Goal: Task Accomplishment & Management: Manage account settings

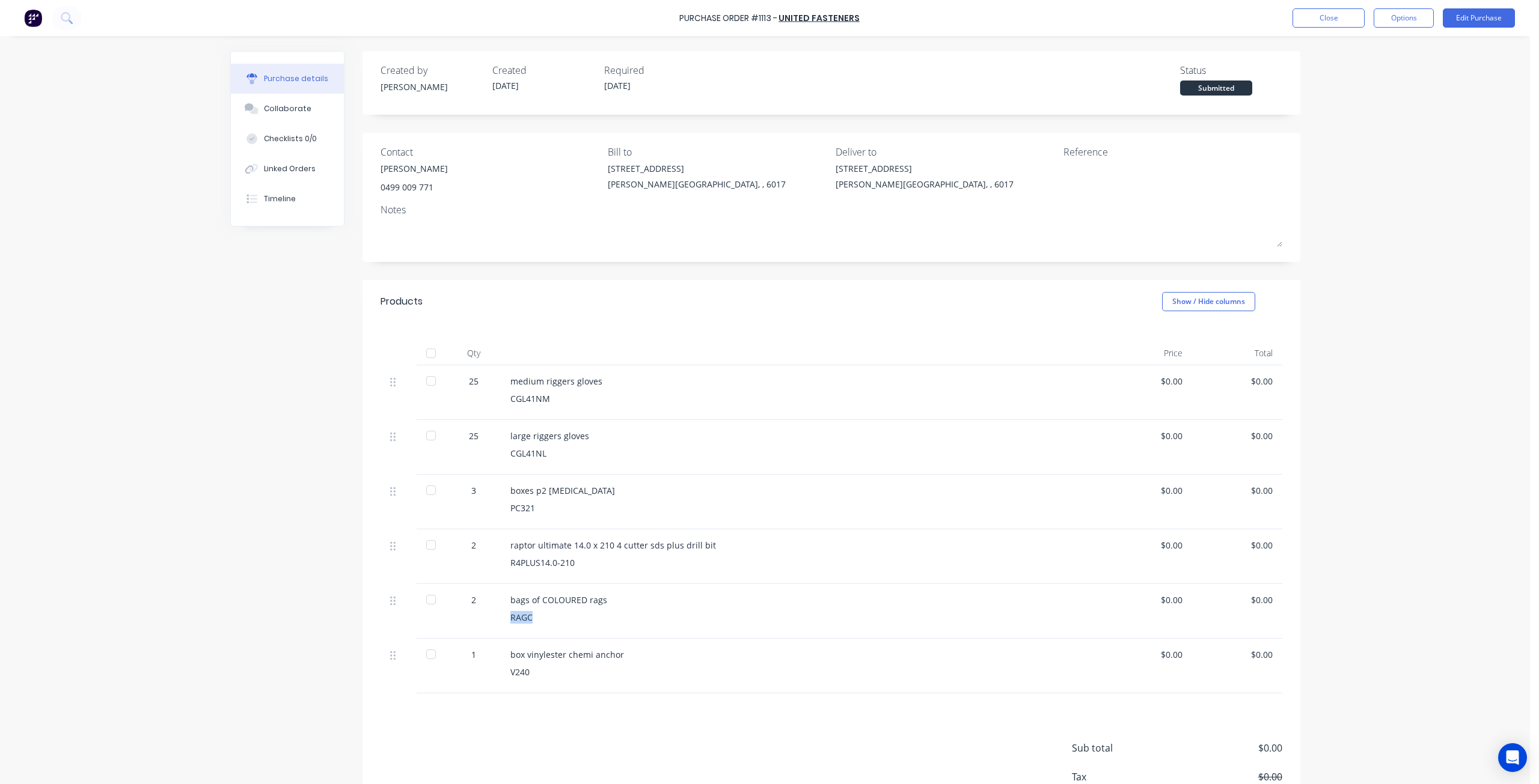
click at [427, 599] on div at bounding box center [431, 600] width 24 height 24
click at [428, 602] on div at bounding box center [431, 600] width 24 height 24
click at [1376, 281] on div "Purchase Order #1113 - united fasteners Close Options Edit Purchase Purchase de…" at bounding box center [765, 392] width 1530 height 784
click at [1469, 19] on button "Edit Purchase" at bounding box center [1479, 18] width 72 height 19
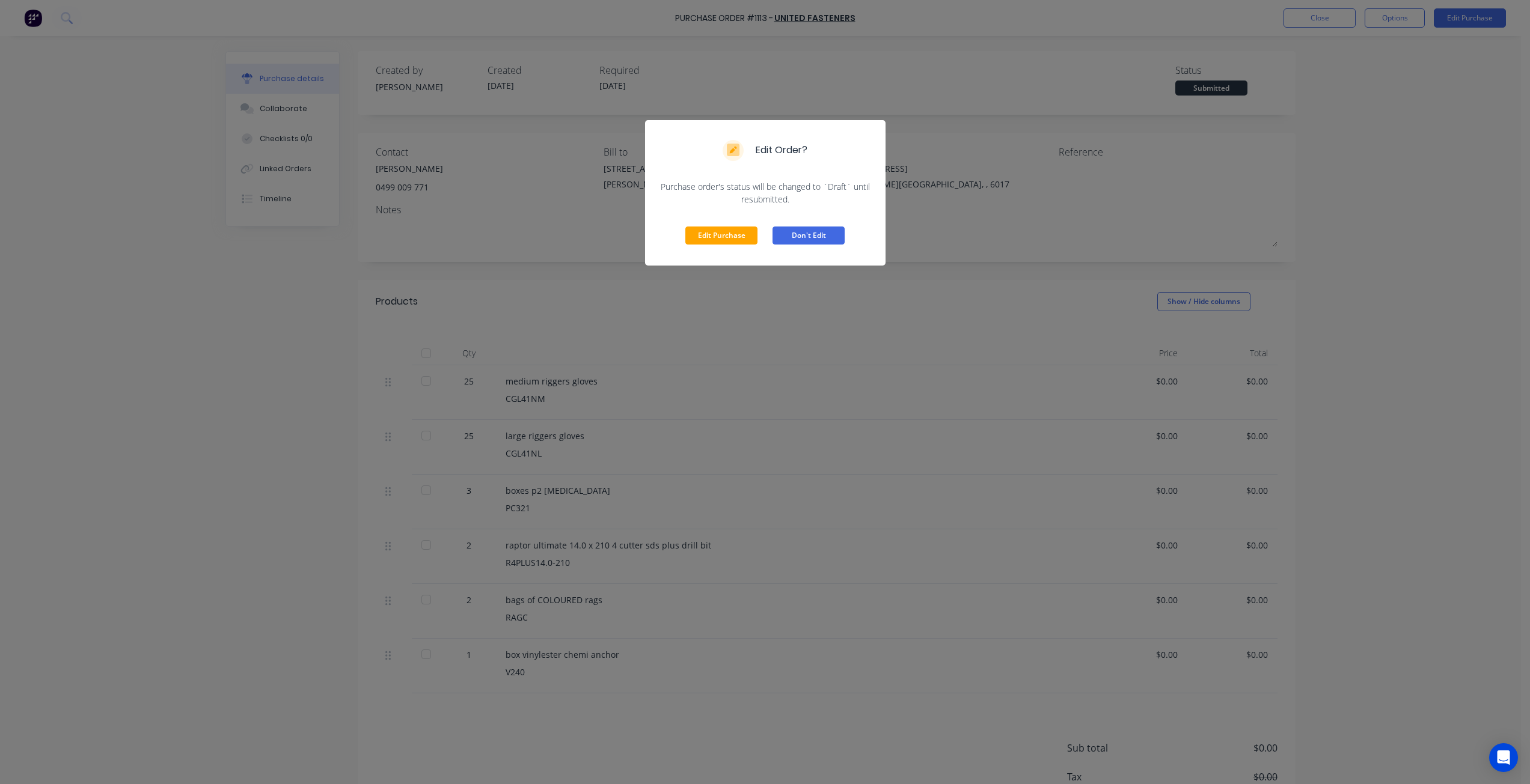
click at [815, 236] on button "Don't Edit" at bounding box center [808, 236] width 72 height 18
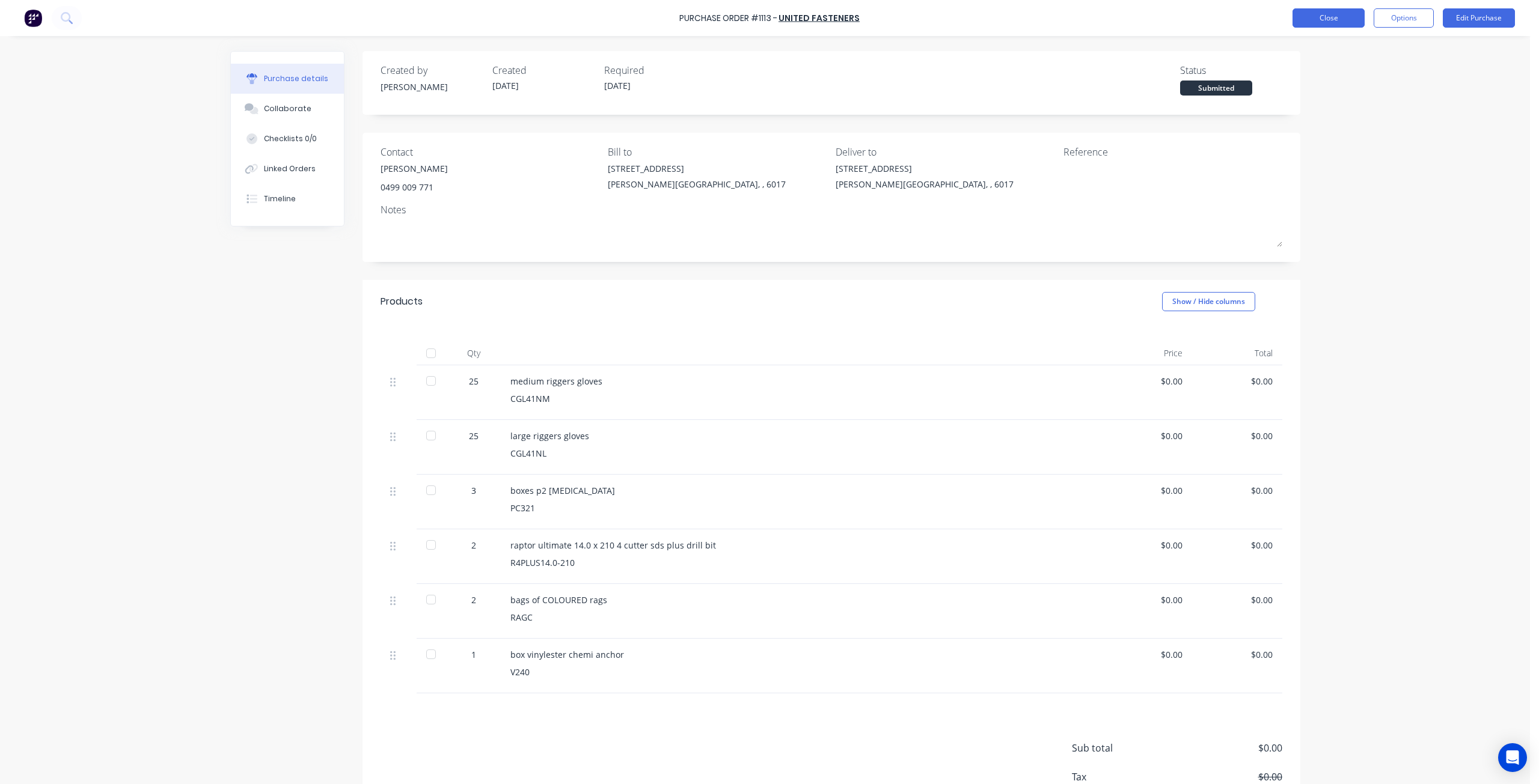
click at [1318, 11] on button "Close" at bounding box center [1328, 18] width 72 height 19
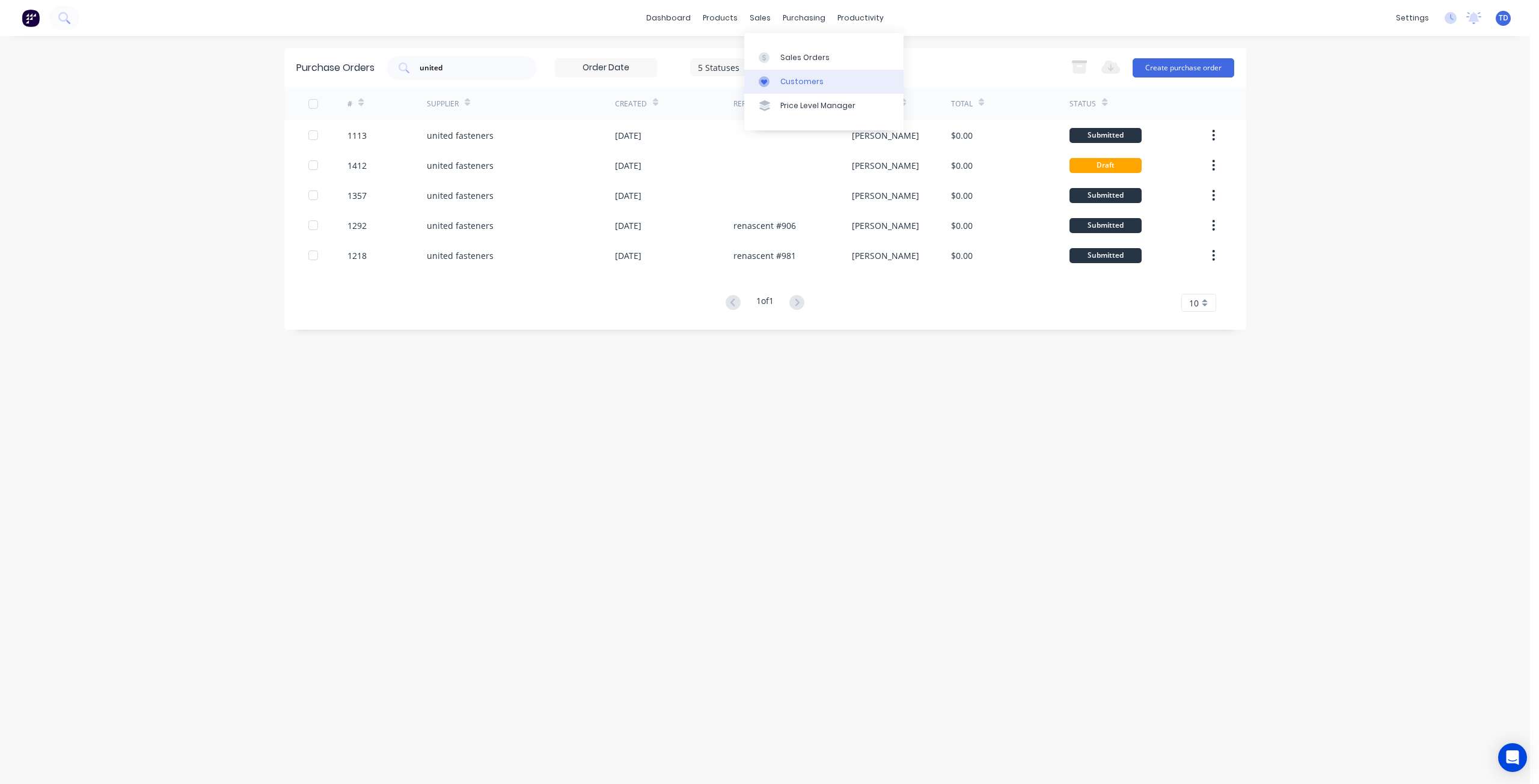
click at [784, 81] on div "Customers" at bounding box center [802, 82] width 44 height 11
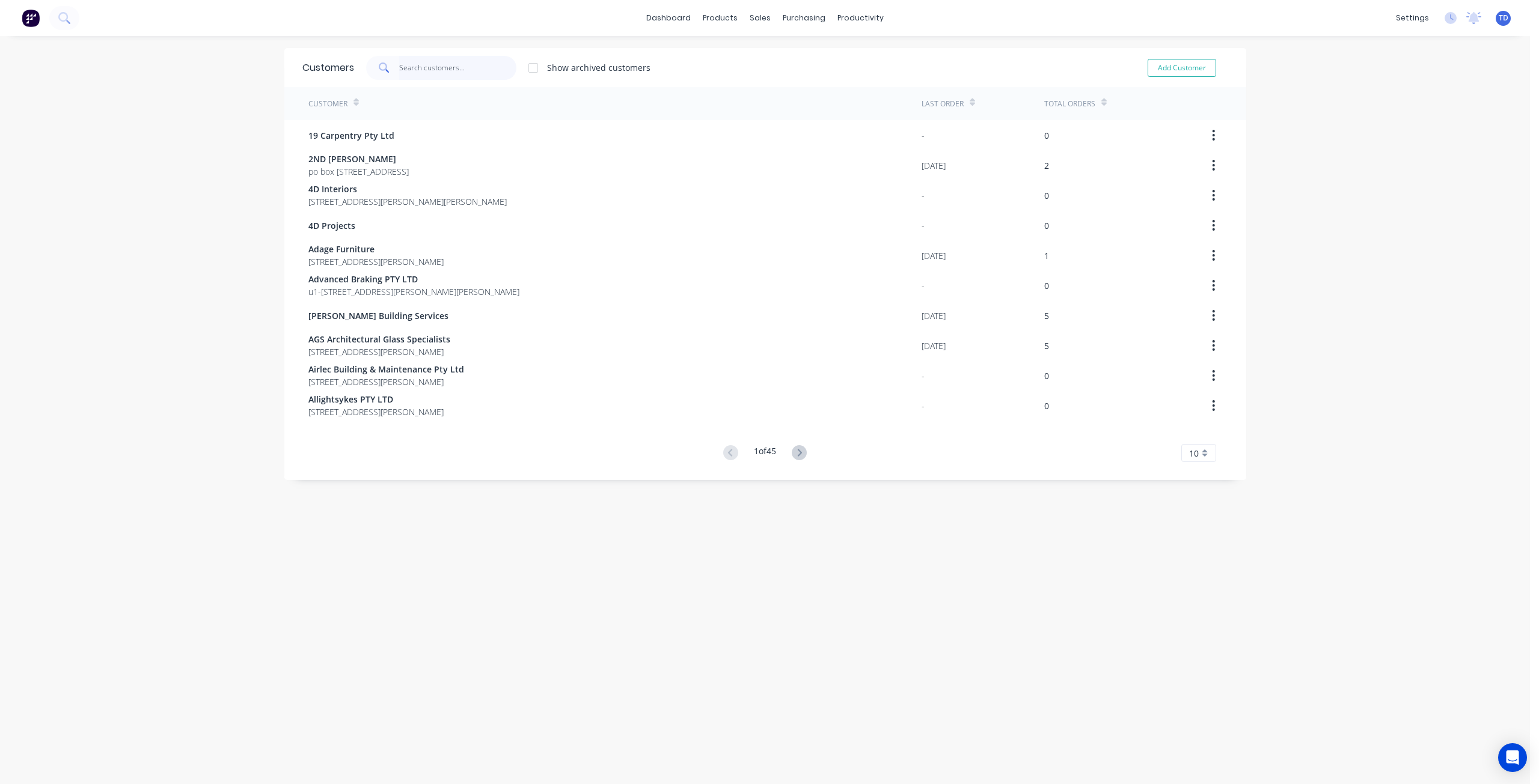
click at [441, 63] on input "text" at bounding box center [458, 68] width 117 height 24
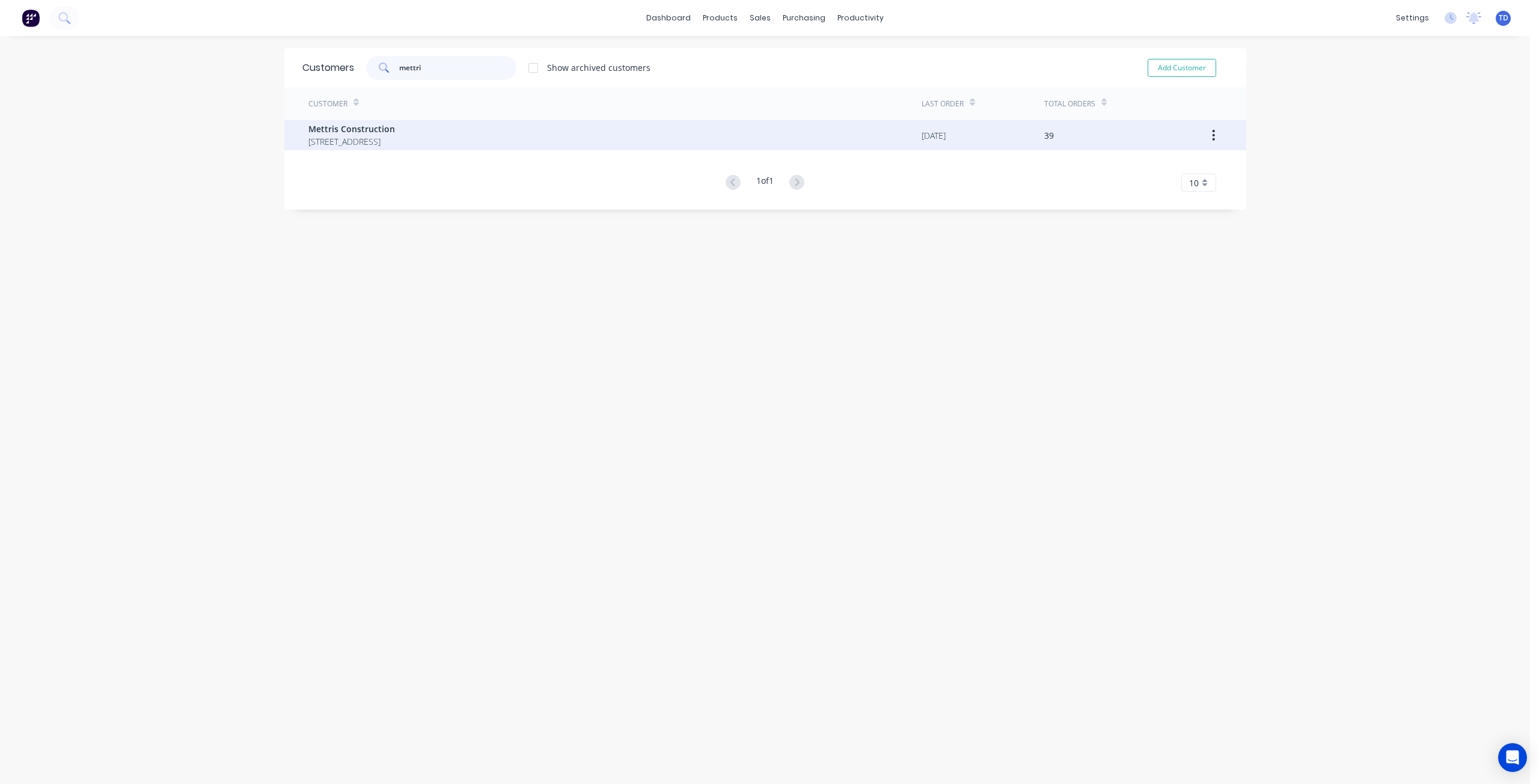
type input "mettri"
click at [395, 137] on span "29/226 Beaufort st Perth Western Australia Australia 6000" at bounding box center [351, 141] width 86 height 13
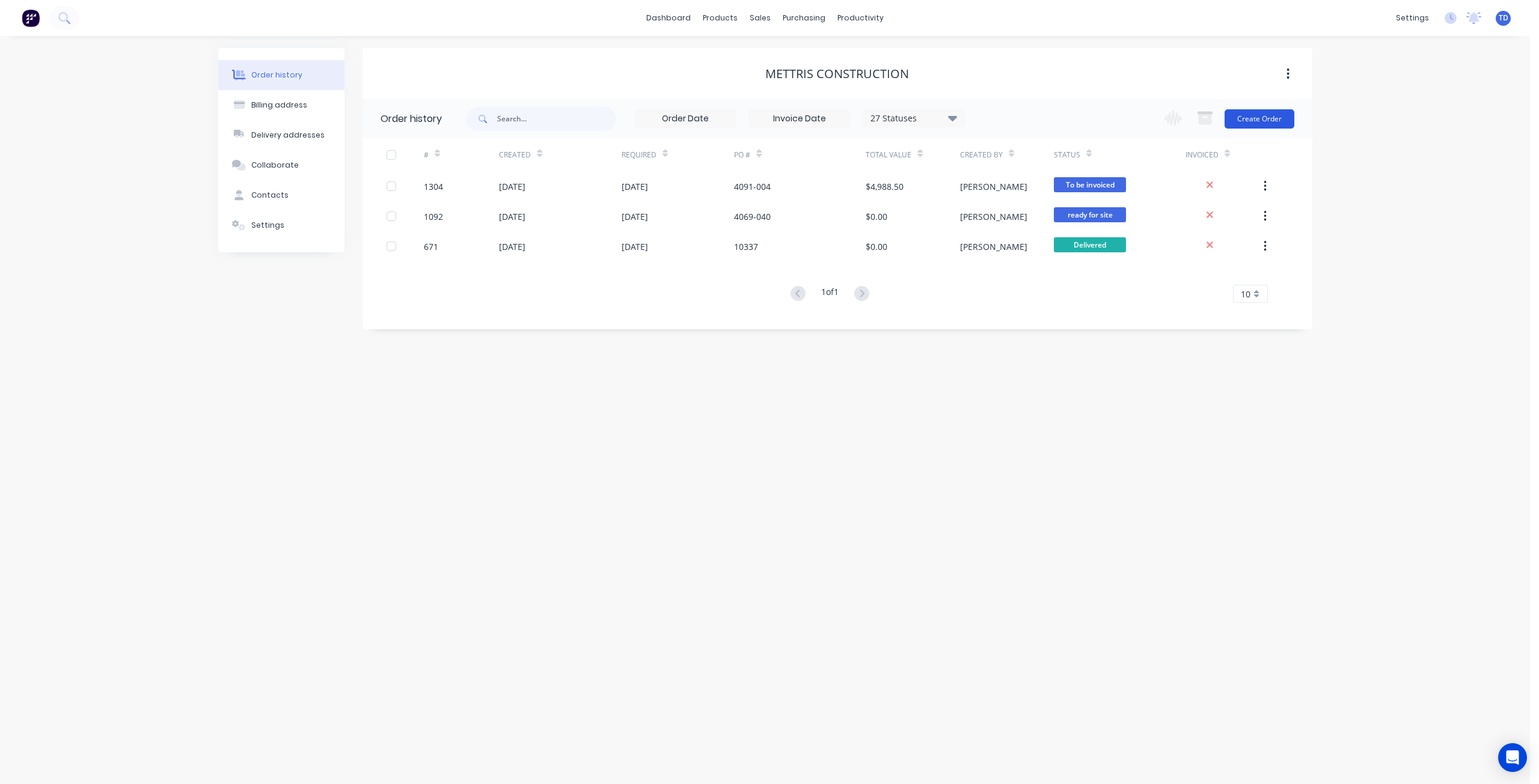
click at [1258, 118] on button "Create Order" at bounding box center [1259, 119] width 69 height 19
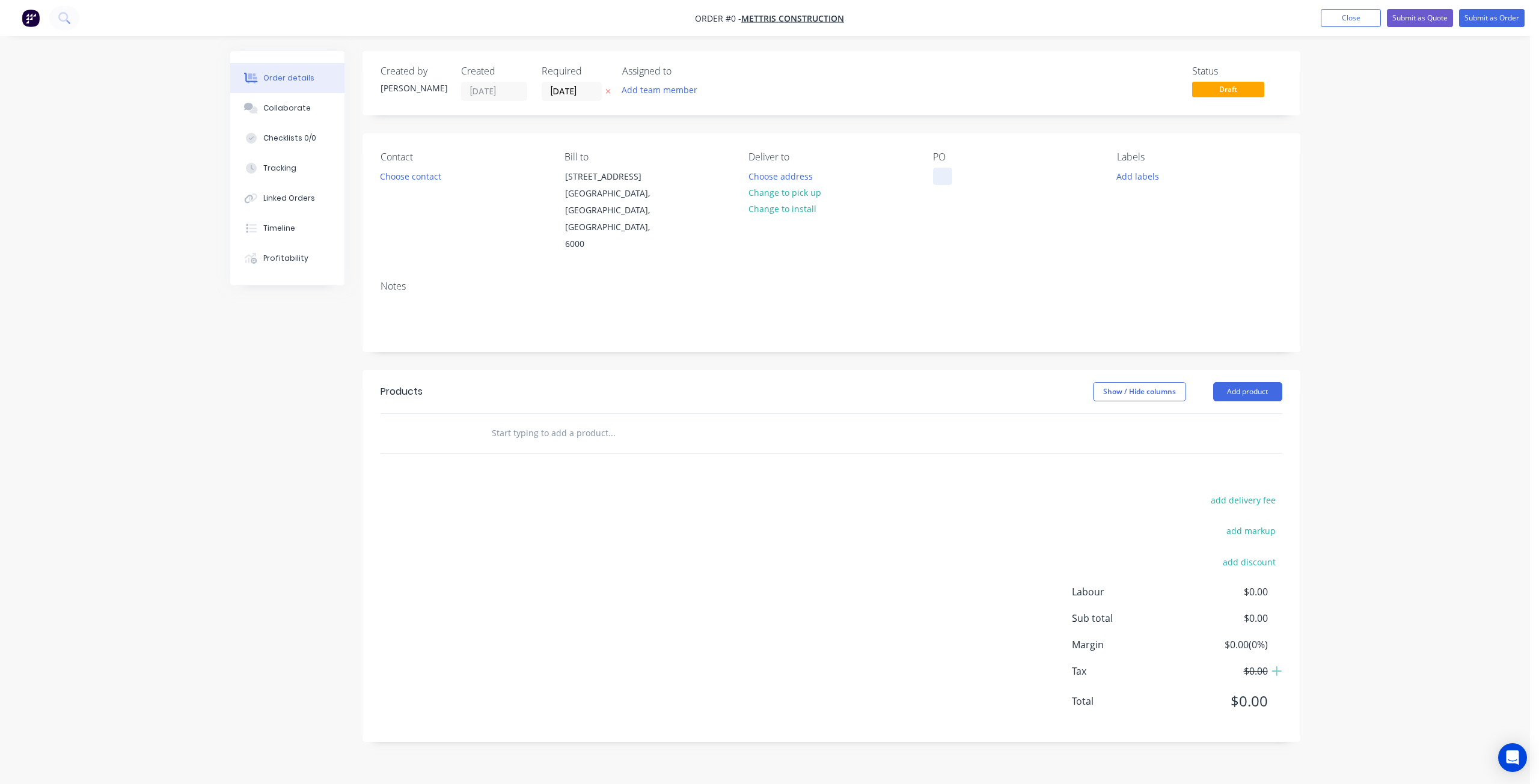
click at [944, 178] on div at bounding box center [943, 176] width 19 height 18
click at [1243, 359] on div "Creating draft order... Loading... Order details Collaborate Checklists 0/0 Tra…" at bounding box center [765, 406] width 1094 height 709
click at [1229, 382] on button "Add product" at bounding box center [1248, 392] width 69 height 19
click at [1206, 437] on div "Basic product" at bounding box center [1225, 446] width 92 height 18
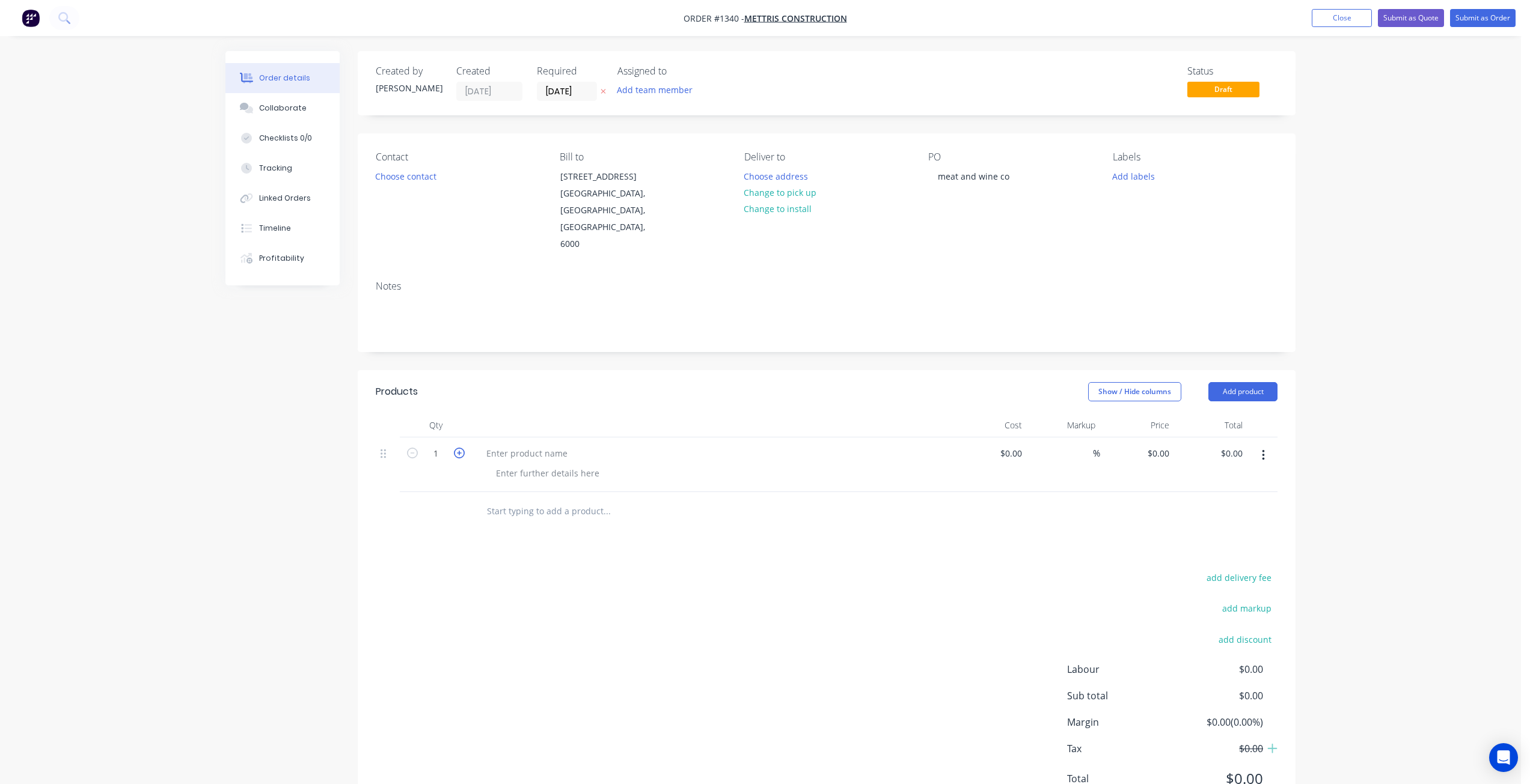
click at [456, 448] on icon "button" at bounding box center [459, 453] width 11 height 11
type input "2"
click at [517, 445] on div at bounding box center [527, 453] width 100 height 18
click at [1241, 382] on button "Add product" at bounding box center [1243, 392] width 69 height 19
drag, startPoint x: 1222, startPoint y: 415, endPoint x: 1228, endPoint y: 394, distance: 21.8
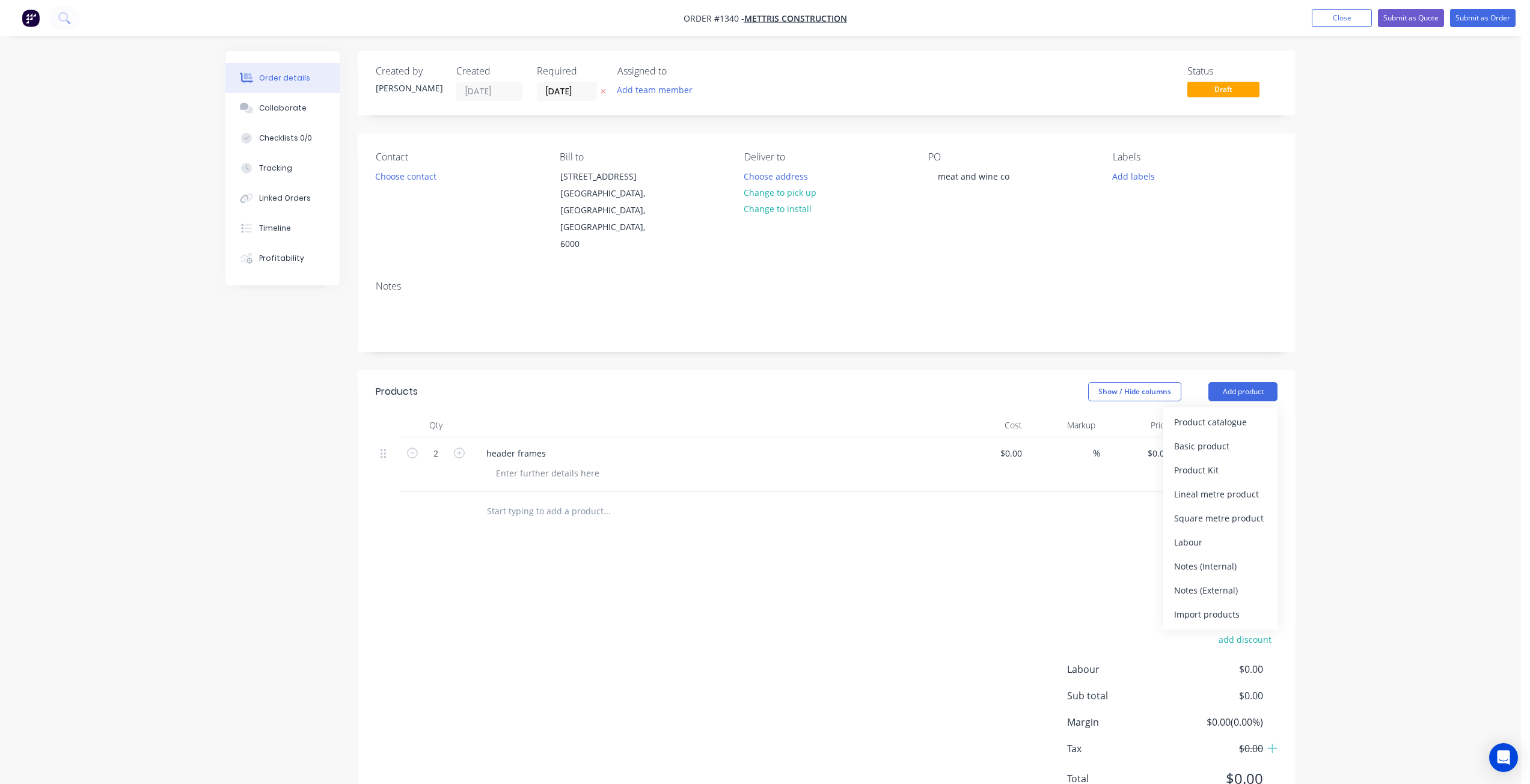
click at [1222, 437] on div "Basic product" at bounding box center [1220, 446] width 92 height 18
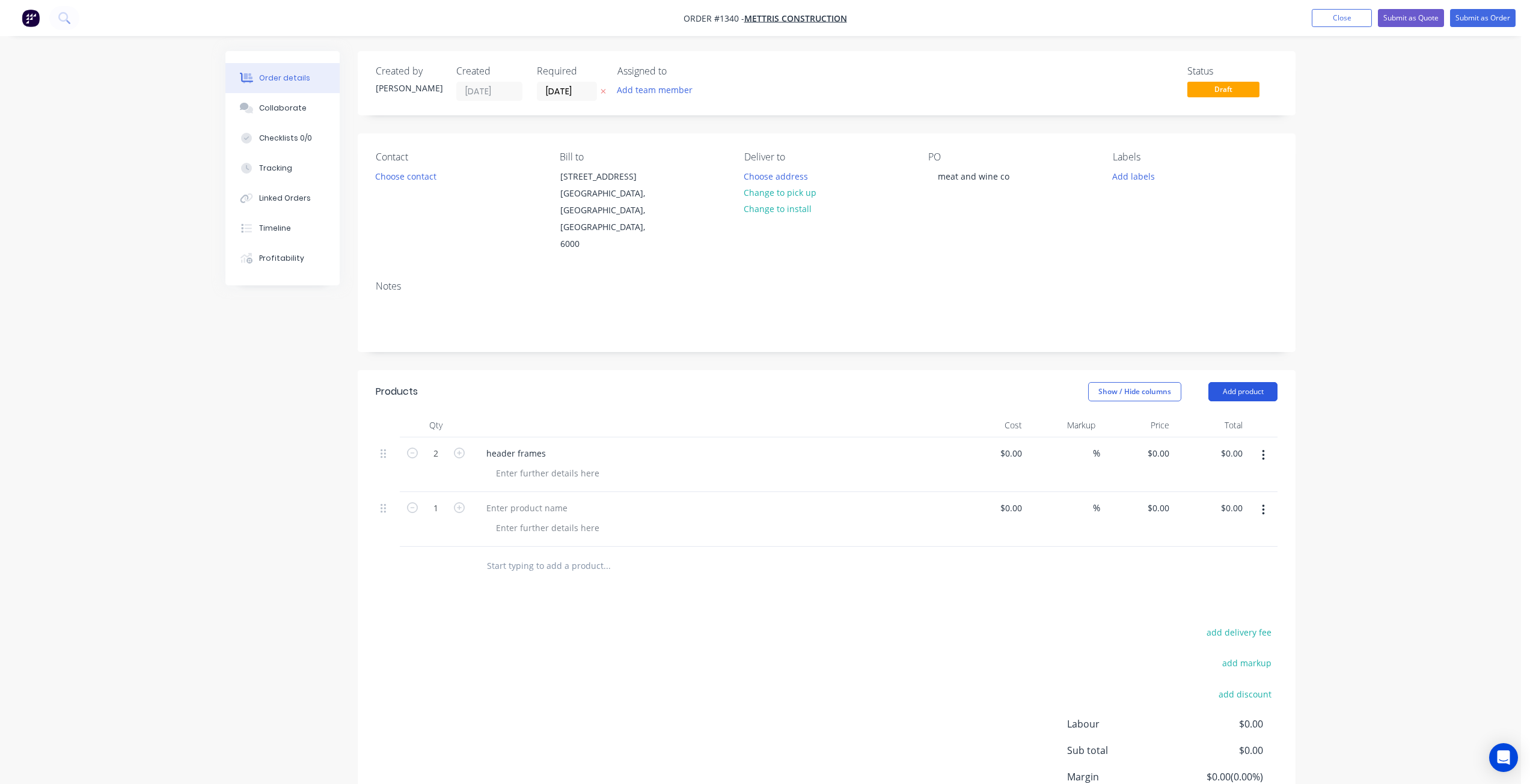
click at [1236, 382] on button "Add product" at bounding box center [1243, 392] width 69 height 19
click at [1221, 437] on div "Basic product" at bounding box center [1220, 446] width 92 height 18
click at [515, 500] on div at bounding box center [527, 508] width 100 height 18
click at [557, 554] on div at bounding box center [527, 562] width 100 height 18
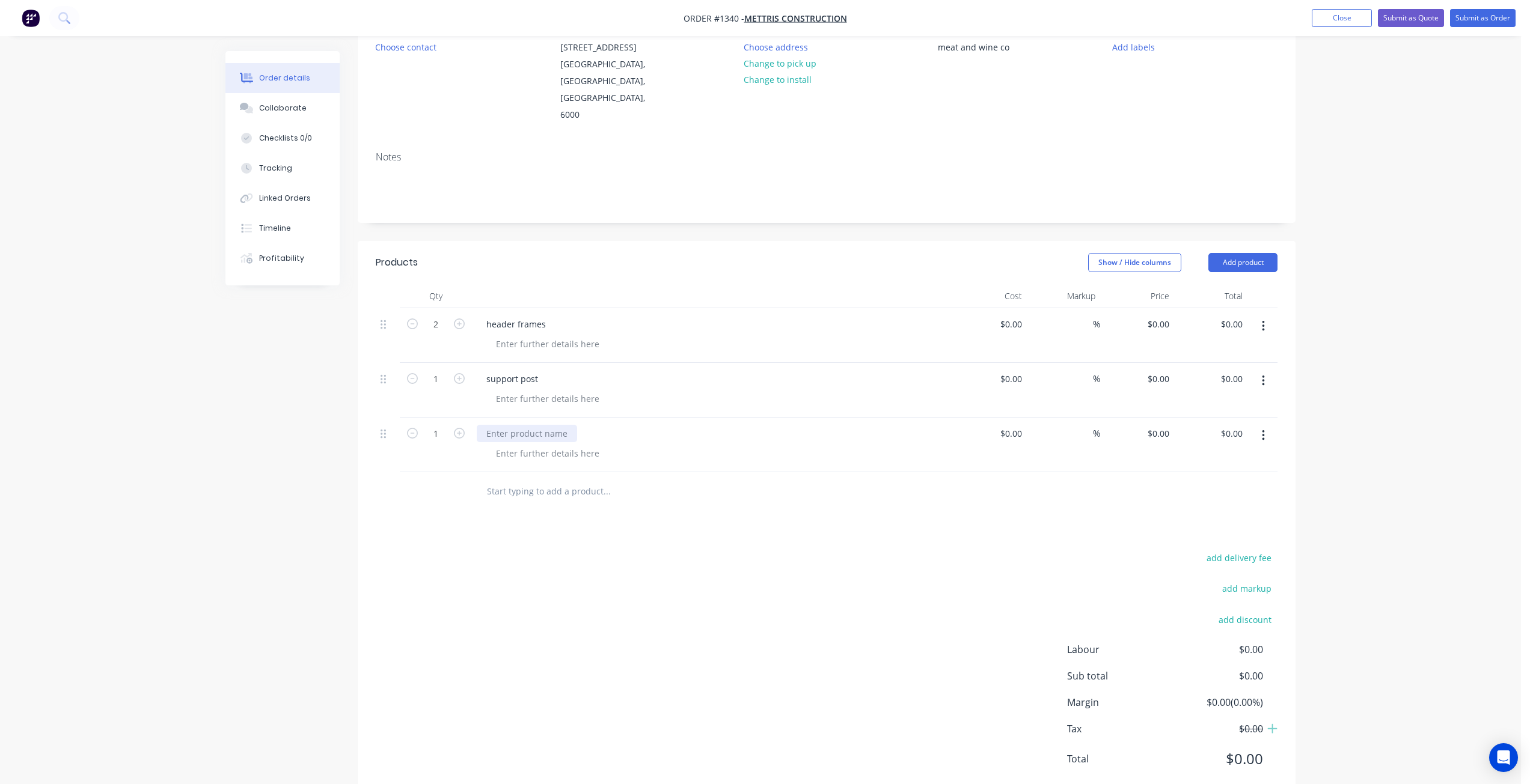
click at [529, 425] on div at bounding box center [527, 433] width 100 height 18
click at [1395, 130] on div "Order details Collaborate Checklists 0/0 Tracking Linked Orders Timeline Profit…" at bounding box center [760, 344] width 1521 height 947
click at [1343, 17] on button "Close" at bounding box center [1341, 18] width 60 height 18
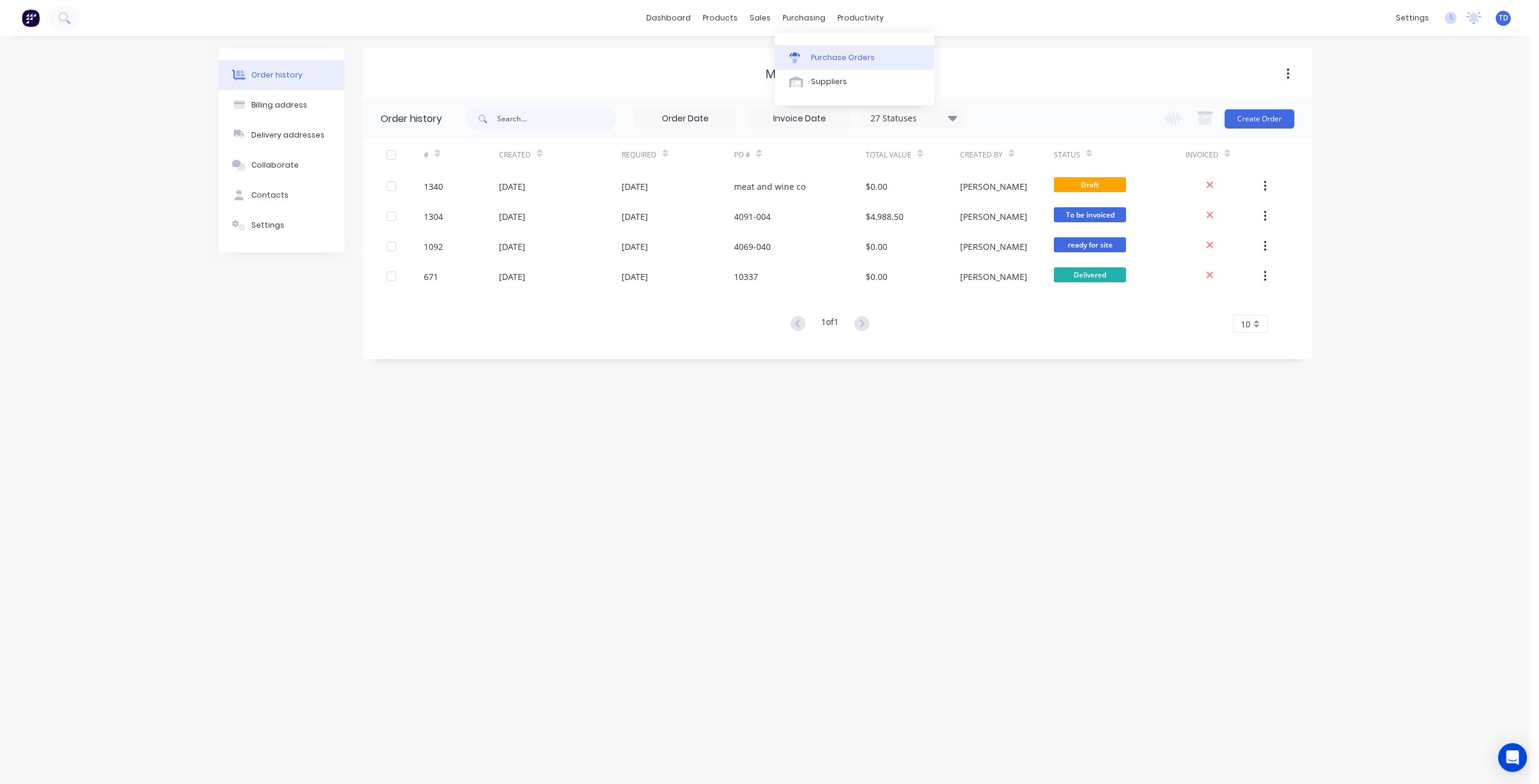
click at [832, 58] on div "Purchase Orders" at bounding box center [842, 58] width 63 height 11
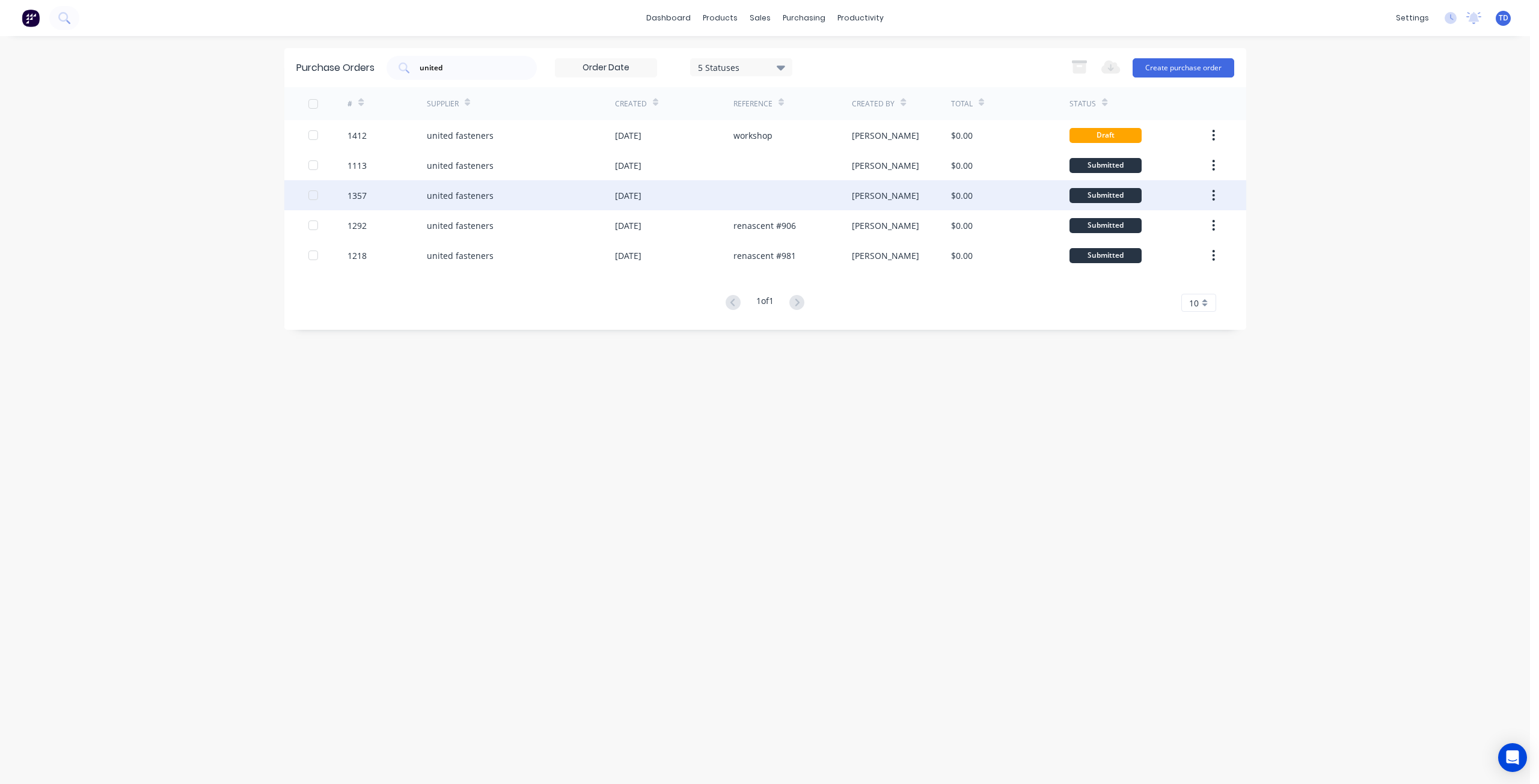
click at [525, 202] on div "united fasteners" at bounding box center [520, 195] width 188 height 30
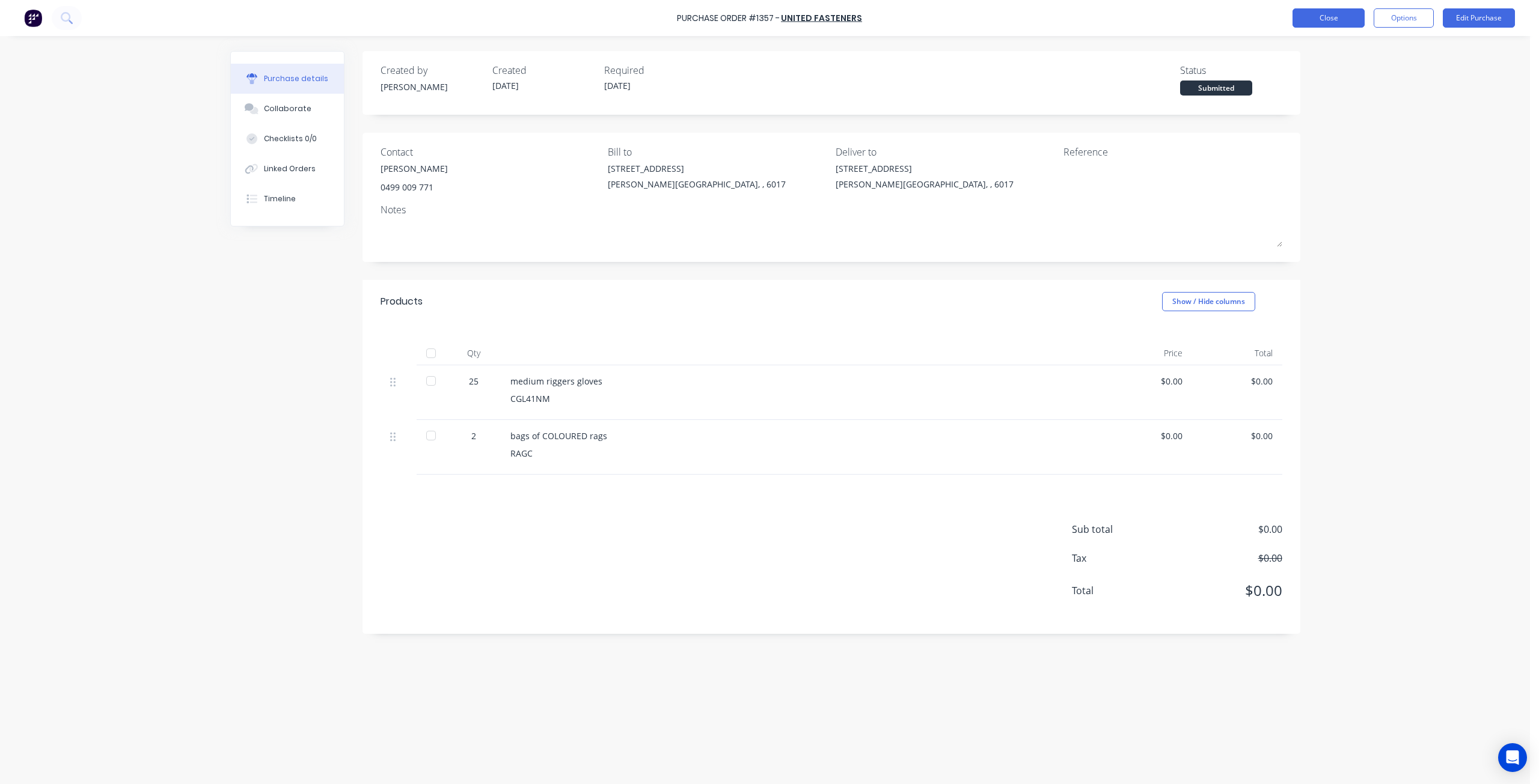
click at [1312, 12] on button "Close" at bounding box center [1328, 18] width 72 height 19
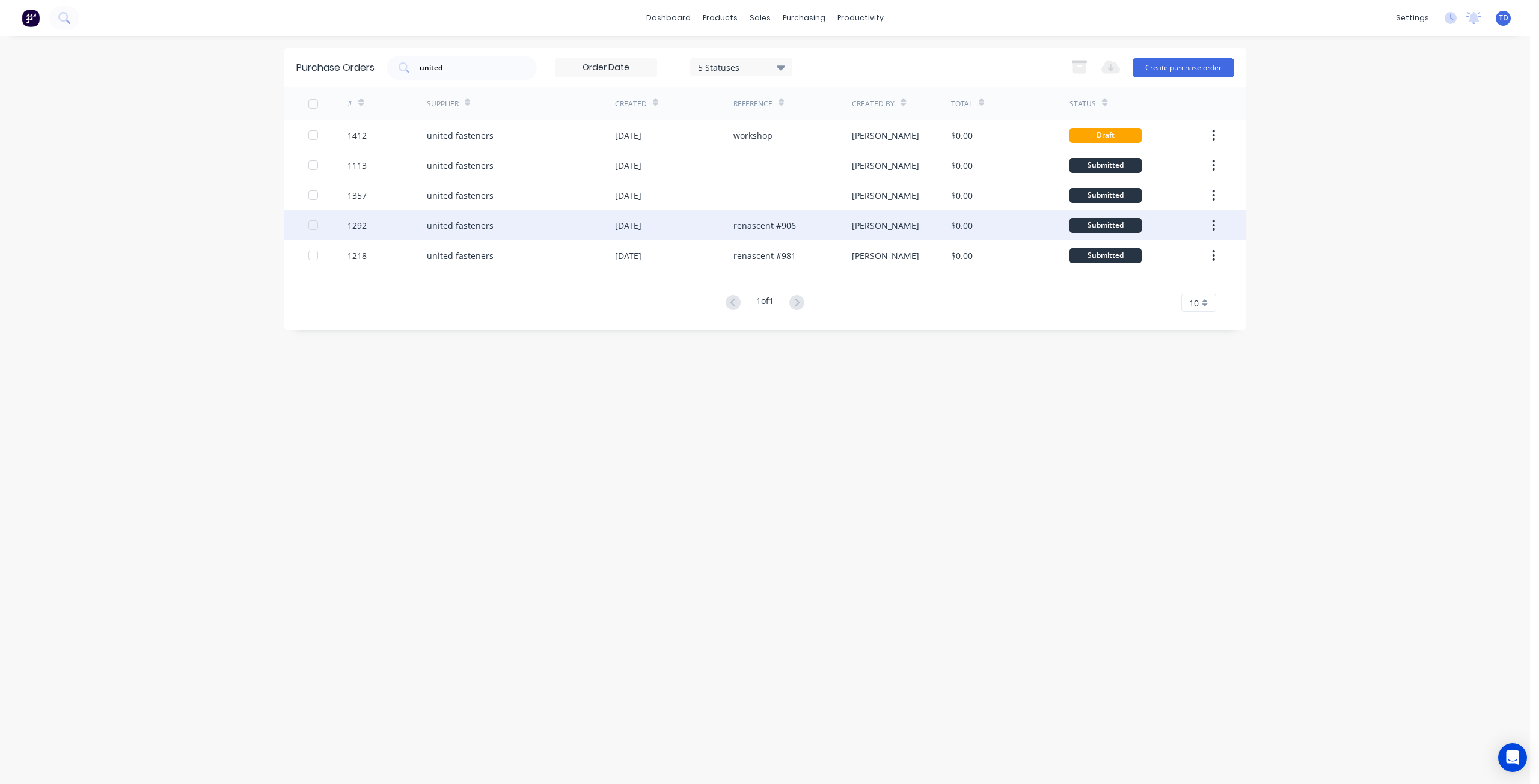
click at [662, 236] on div "12 Aug 2025" at bounding box center [674, 225] width 118 height 30
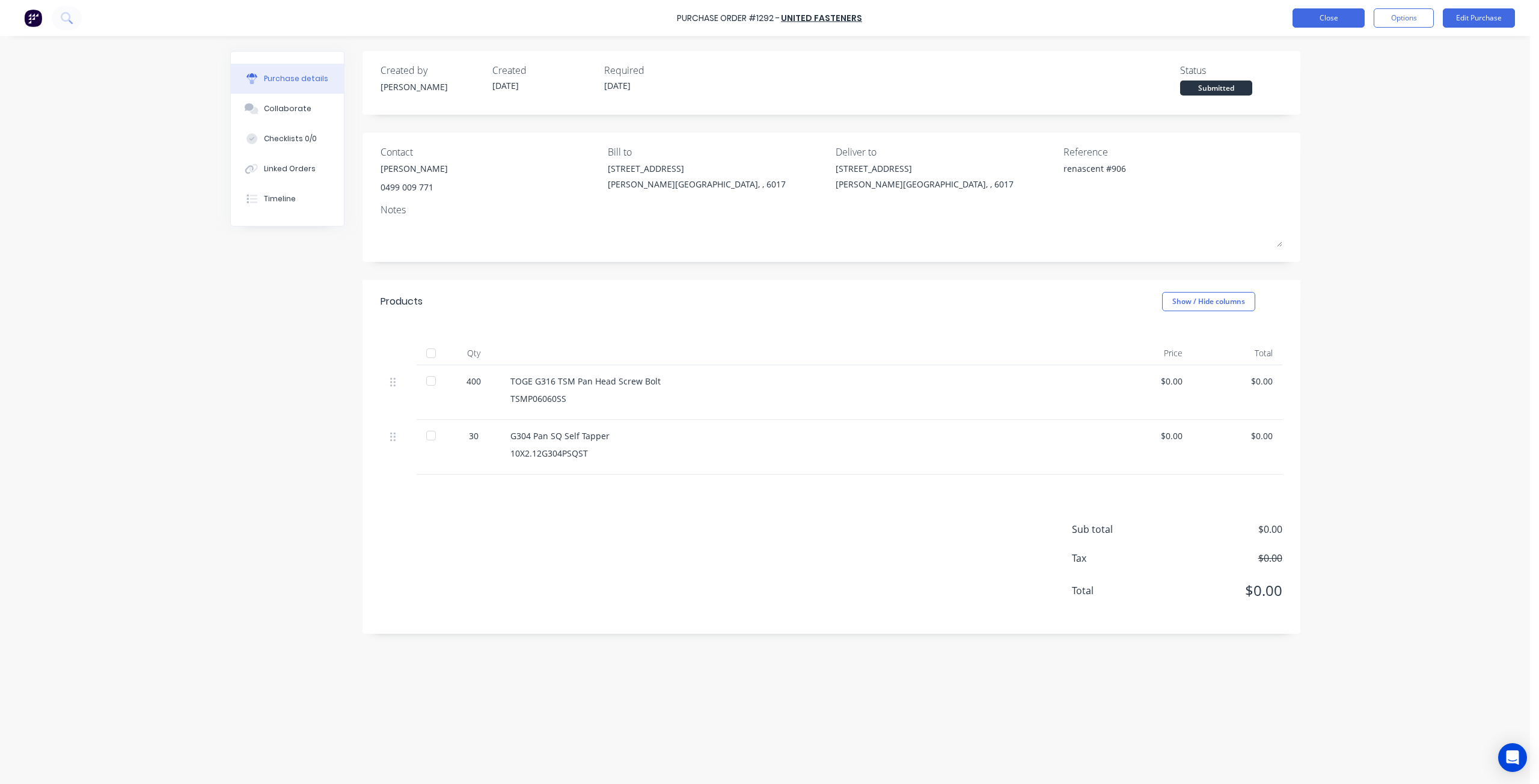
click at [1326, 10] on button "Close" at bounding box center [1328, 18] width 72 height 19
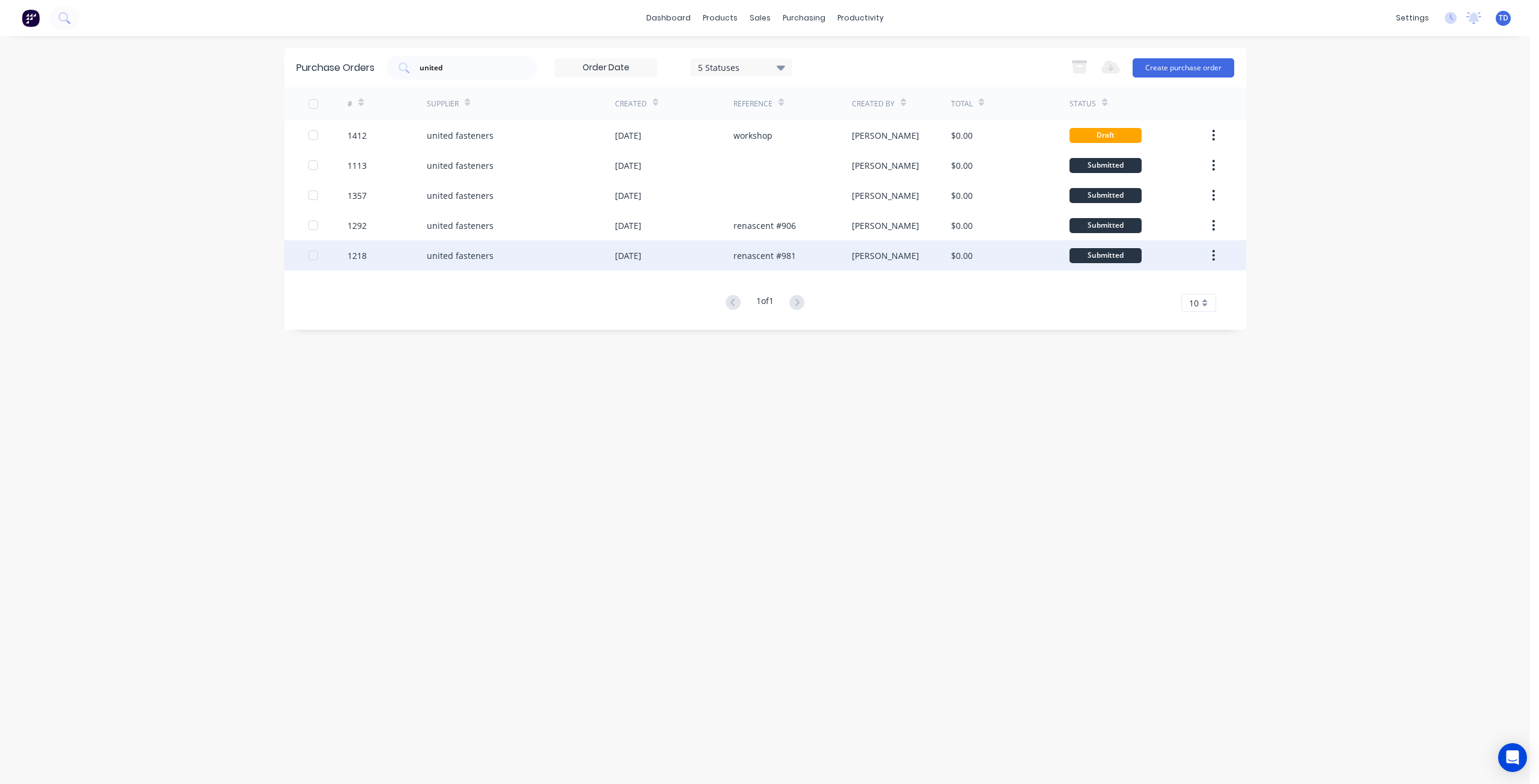
click at [683, 257] on div "11 Jul 2025" at bounding box center [674, 255] width 118 height 30
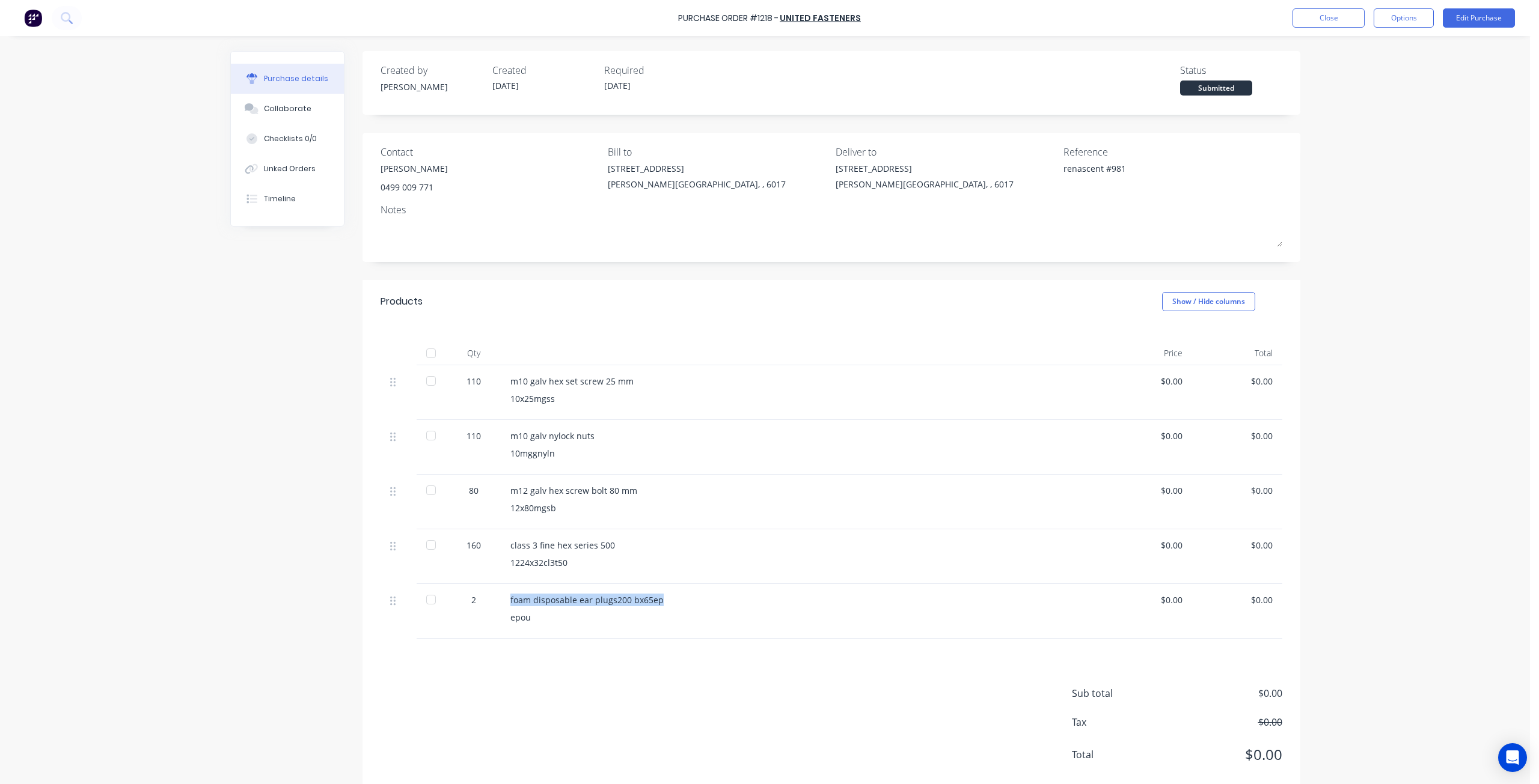
drag, startPoint x: 506, startPoint y: 598, endPoint x: 663, endPoint y: 599, distance: 157.0
click at [663, 599] on div "foam disposable ear plugs200 bx65ep" at bounding box center [801, 600] width 582 height 13
copy div "foam disposable ear plugs200 bx65ep"
drag, startPoint x: 508, startPoint y: 619, endPoint x: 524, endPoint y: 619, distance: 16.0
click at [524, 619] on div "epou" at bounding box center [801, 617] width 582 height 13
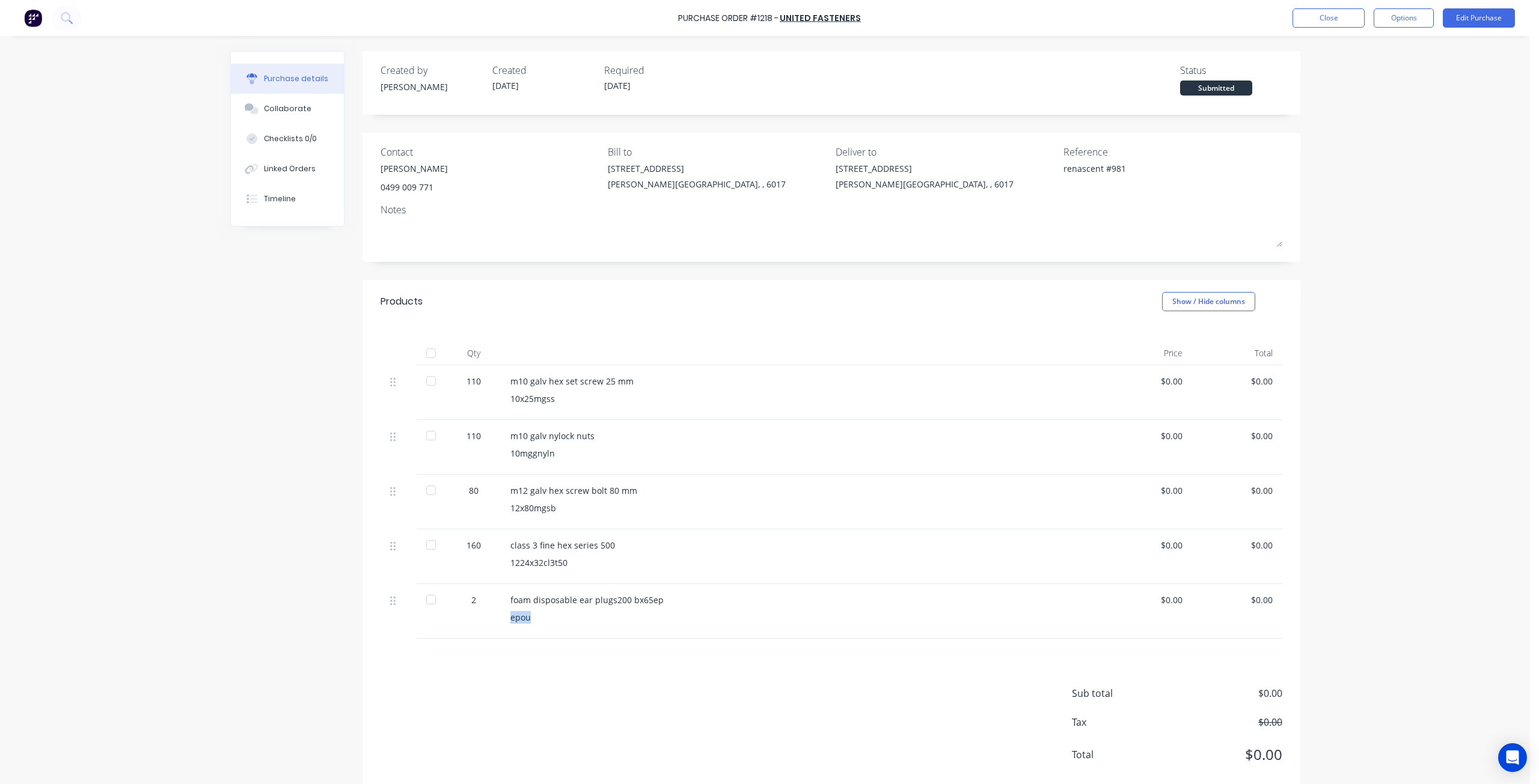
copy div "epou"
type textarea "x"
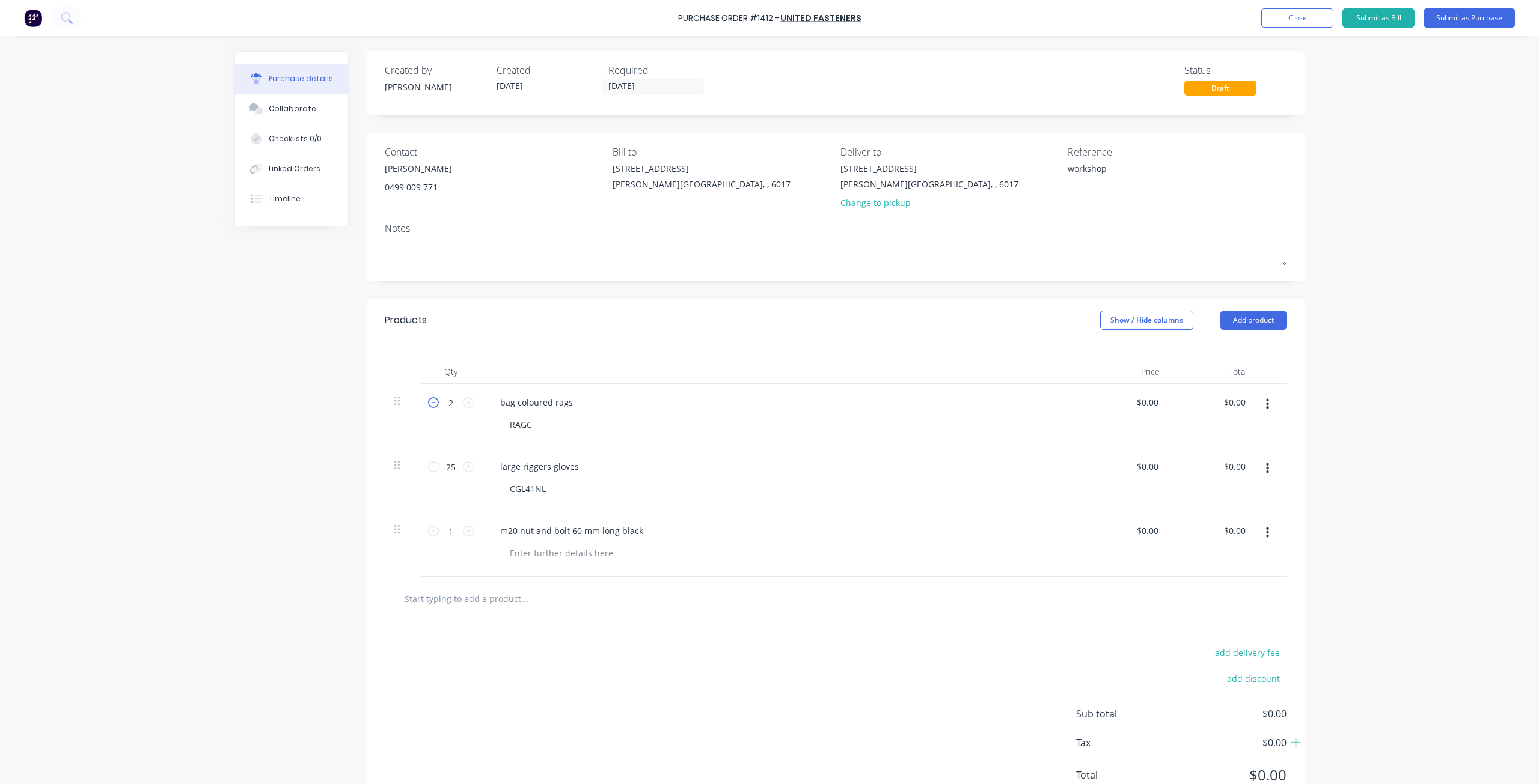
type textarea "x"
click at [428, 404] on icon at bounding box center [433, 403] width 11 height 11
type input "1"
click at [1239, 321] on button "Add product" at bounding box center [1253, 320] width 66 height 19
click at [1215, 382] on div "Basic product" at bounding box center [1229, 375] width 92 height 18
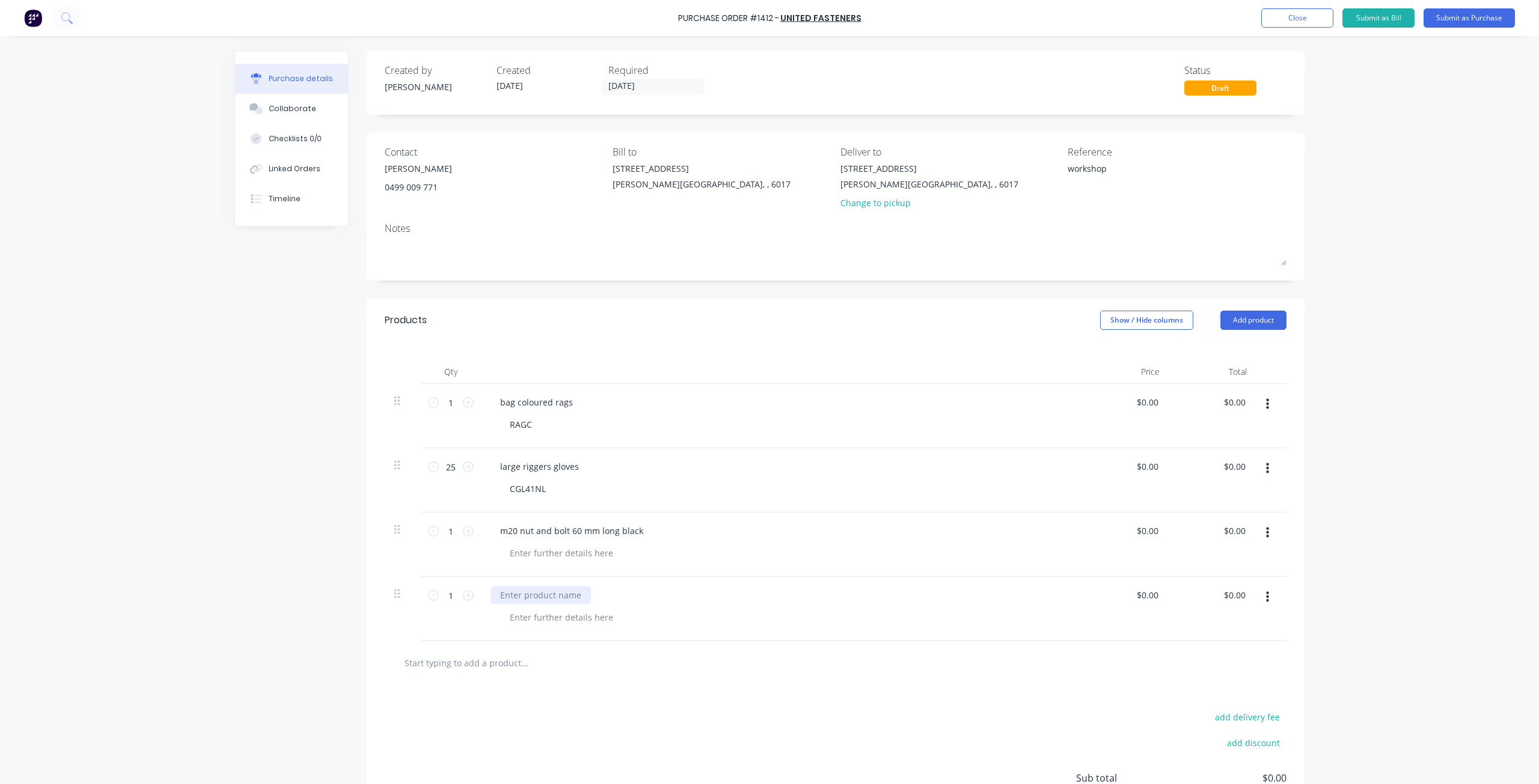
click at [540, 594] on div at bounding box center [541, 595] width 100 height 18
type textarea "x"
paste div
click at [447, 602] on input "1" at bounding box center [451, 596] width 24 height 18
type textarea "x"
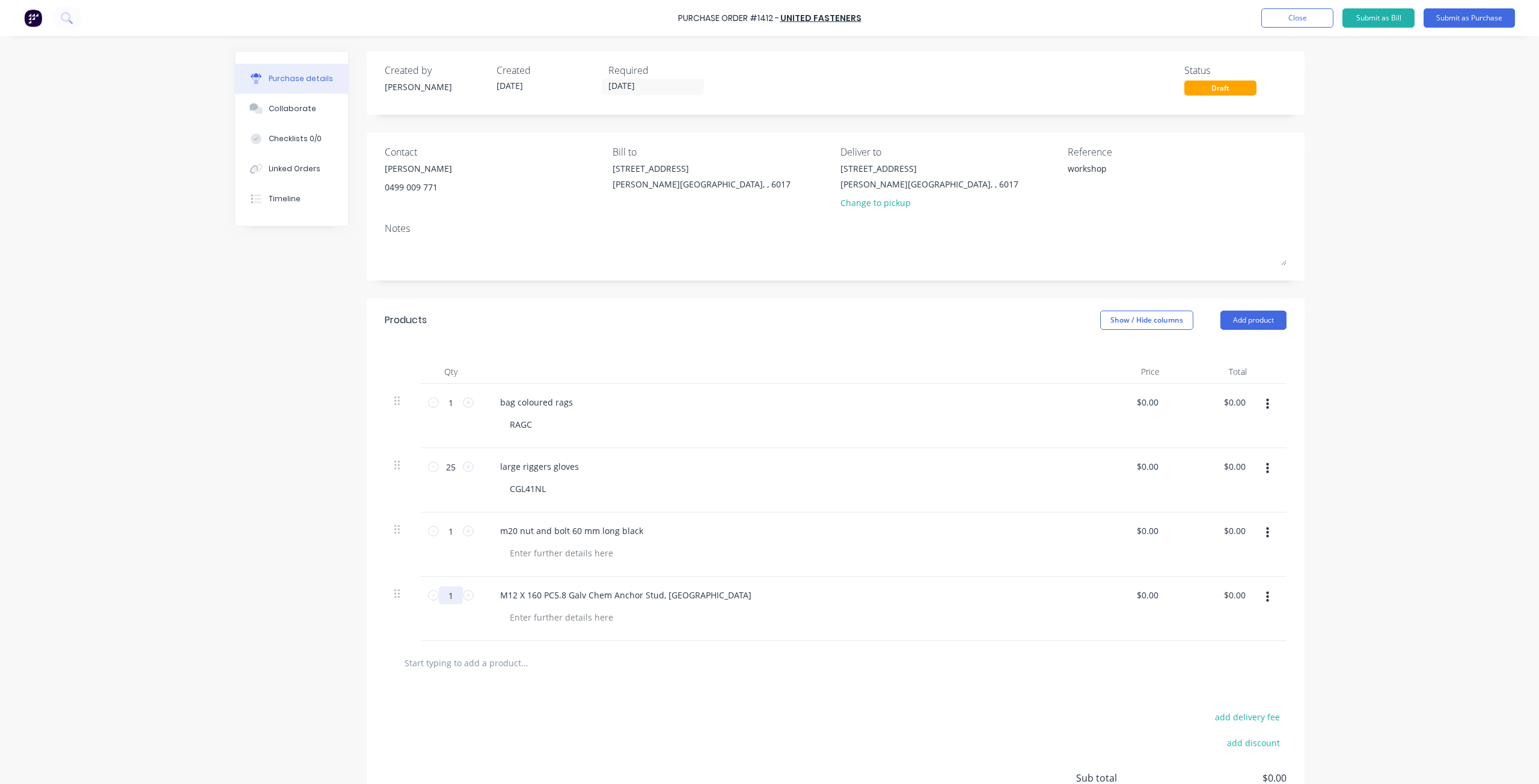
type input "12"
type textarea "x"
type input "124"
type textarea "x"
type input "124"
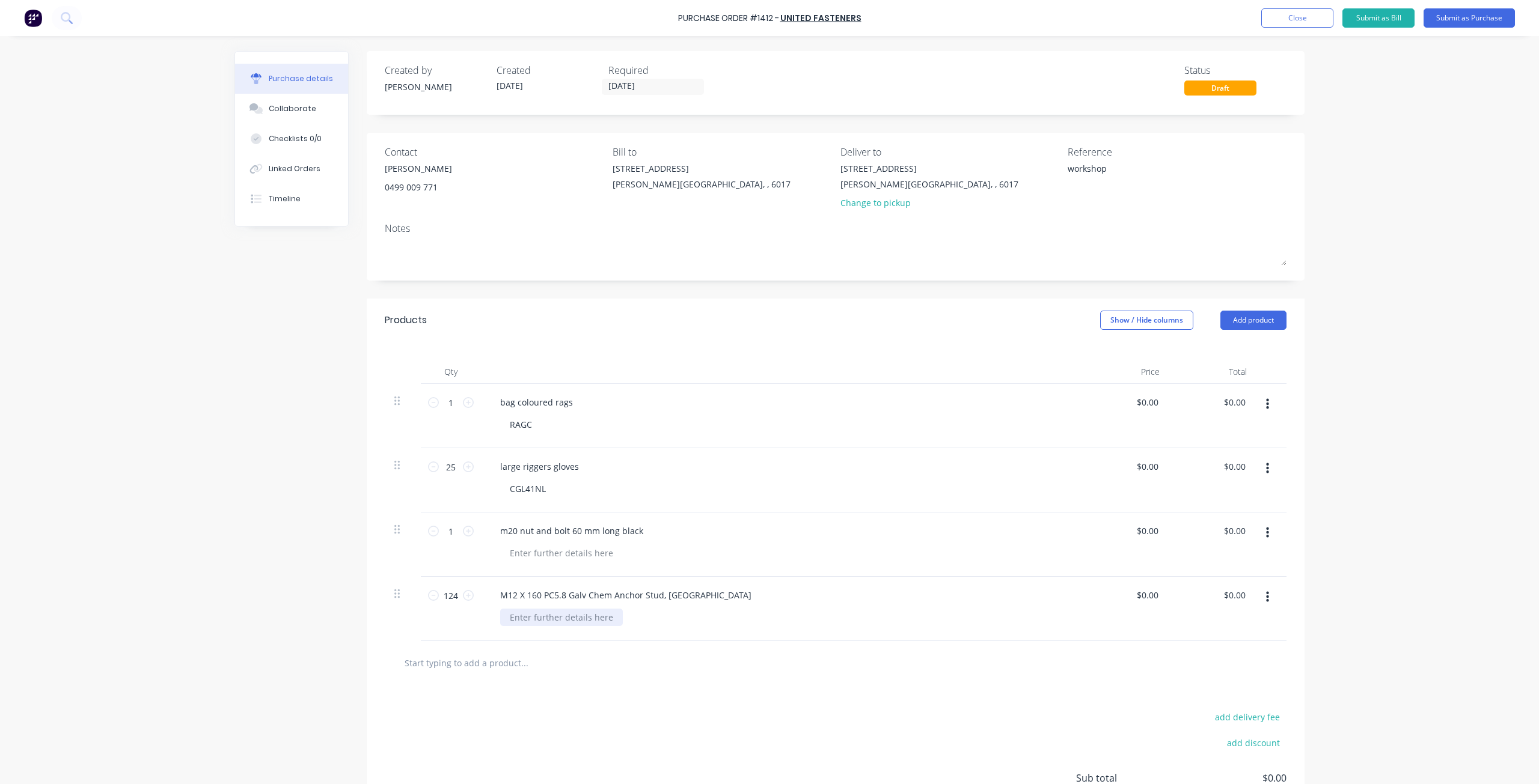
click at [552, 620] on div at bounding box center [561, 617] width 123 height 18
type textarea "x"
paste div
type textarea "x"
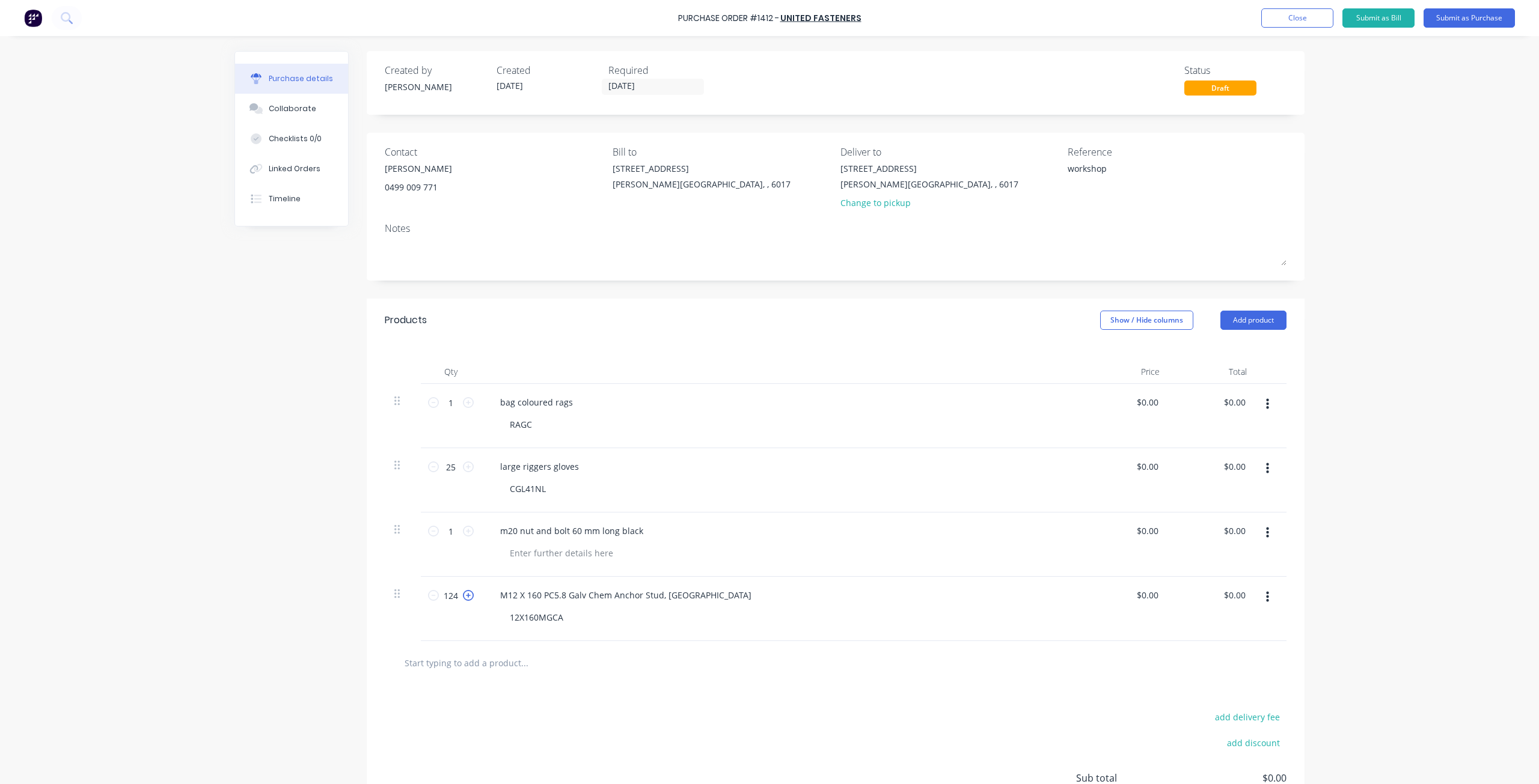
click at [468, 596] on icon at bounding box center [468, 596] width 11 height 11
type input "125"
type textarea "x"
click at [468, 596] on icon at bounding box center [468, 596] width 11 height 11
type input "126"
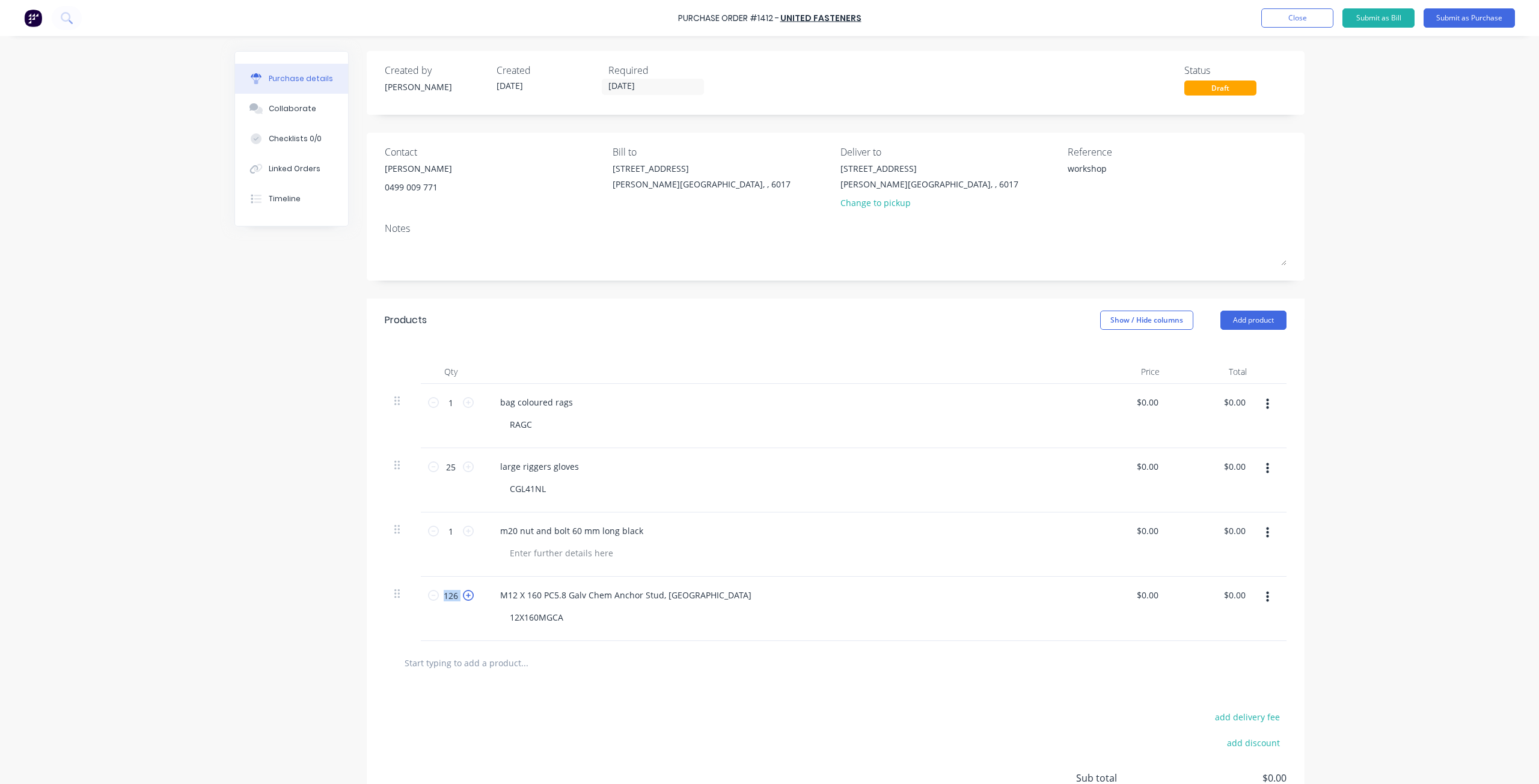
type textarea "x"
click at [468, 596] on icon at bounding box center [468, 596] width 11 height 11
type input "127"
type textarea "x"
click at [468, 596] on icon at bounding box center [468, 596] width 11 height 11
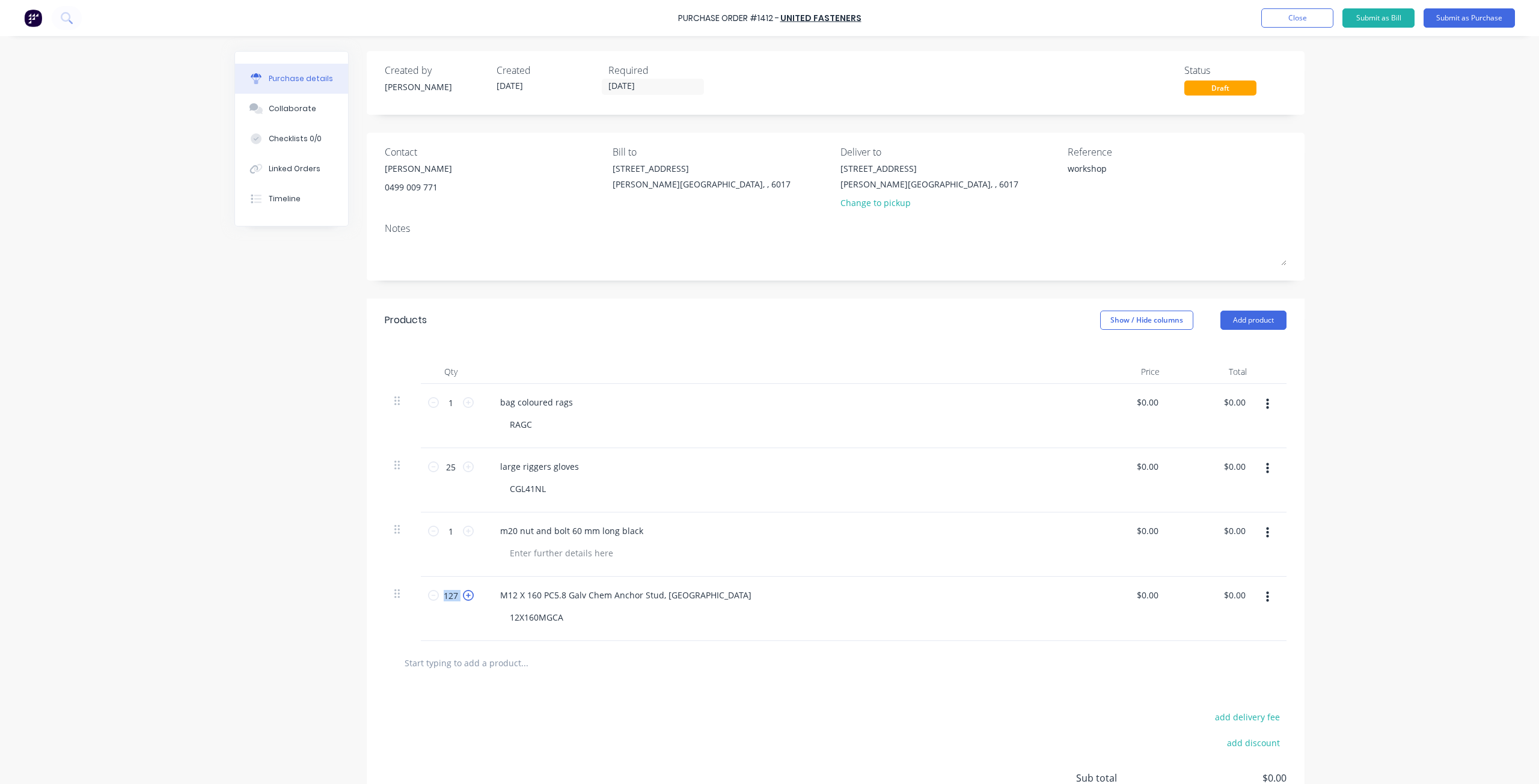
type input "128"
type textarea "x"
click at [468, 596] on icon at bounding box center [468, 596] width 11 height 11
type input "129"
type textarea "x"
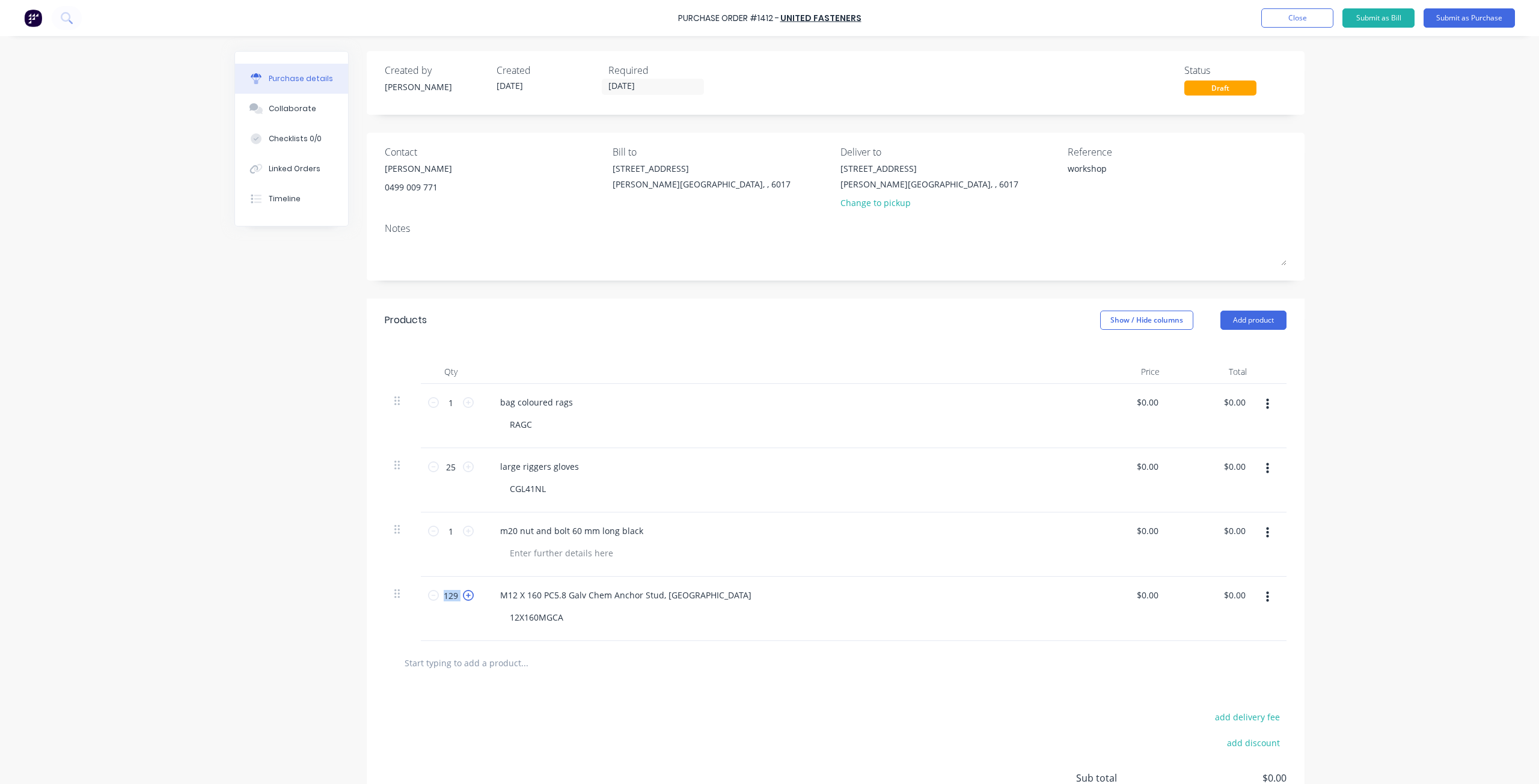
click at [468, 596] on icon at bounding box center [468, 596] width 11 height 11
type input "130"
click at [1485, 19] on button "Submit as Purchase" at bounding box center [1469, 18] width 91 height 19
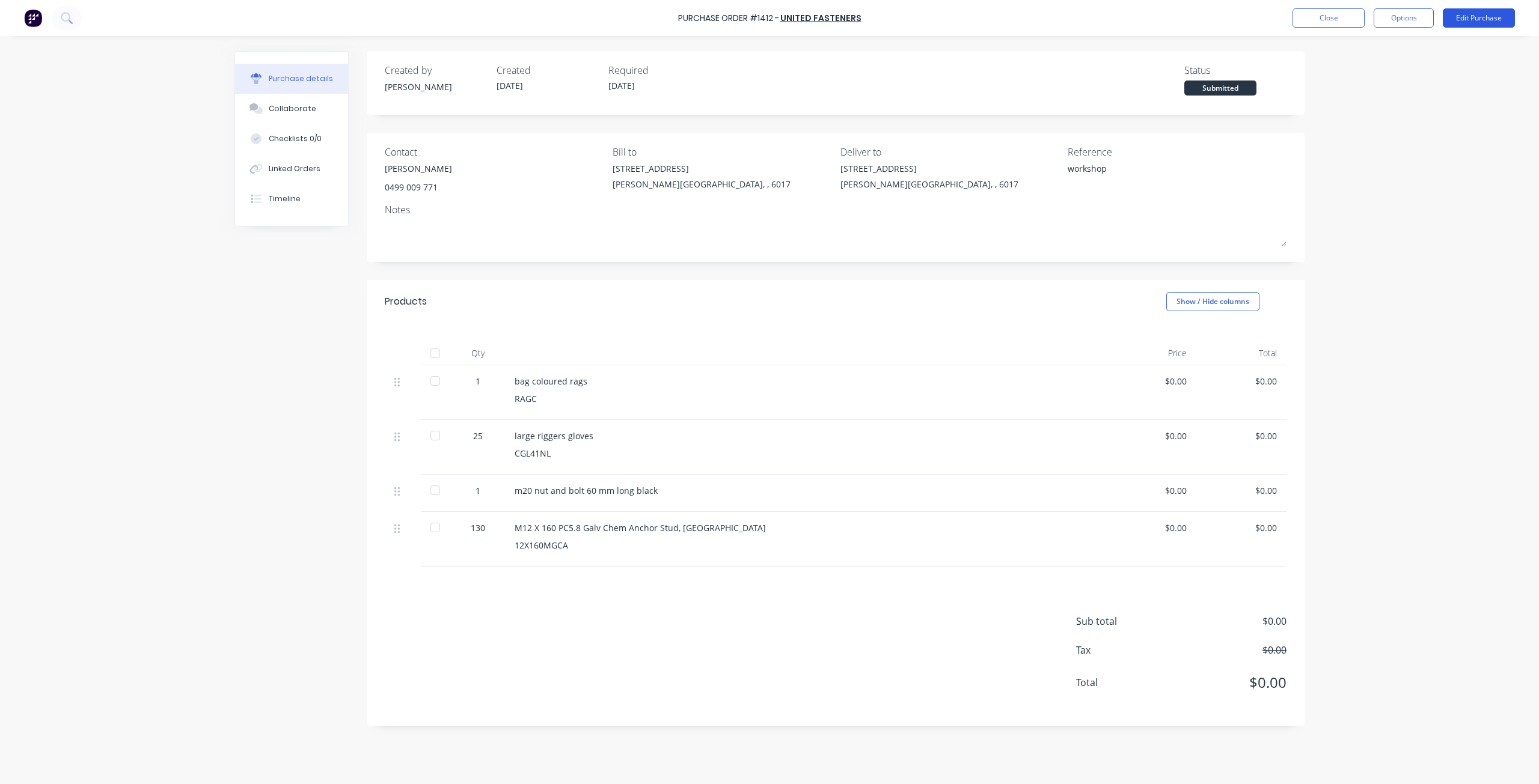
click at [1481, 18] on button "Edit Purchase" at bounding box center [1479, 18] width 72 height 19
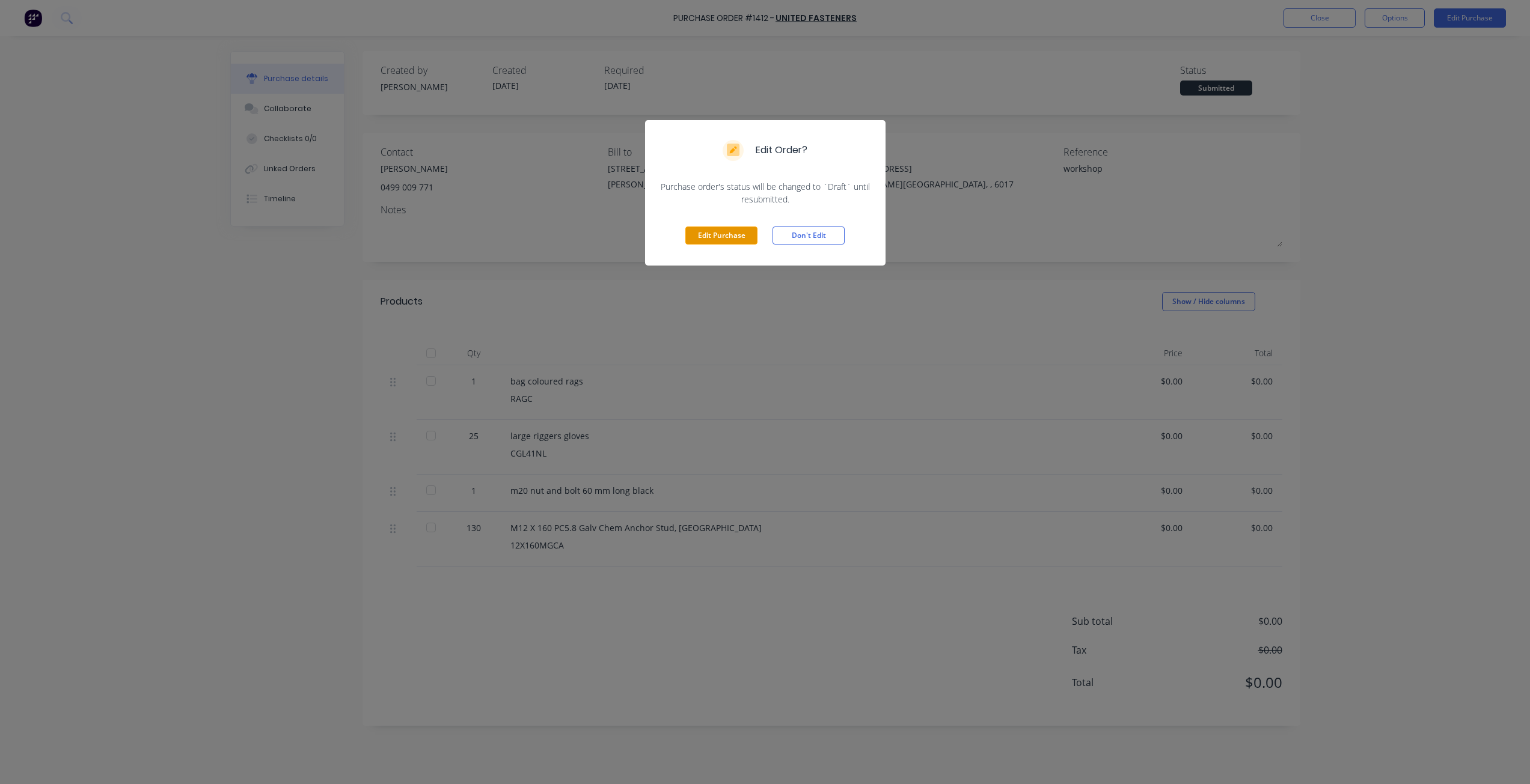
click at [728, 230] on button "Edit Purchase" at bounding box center [721, 236] width 72 height 18
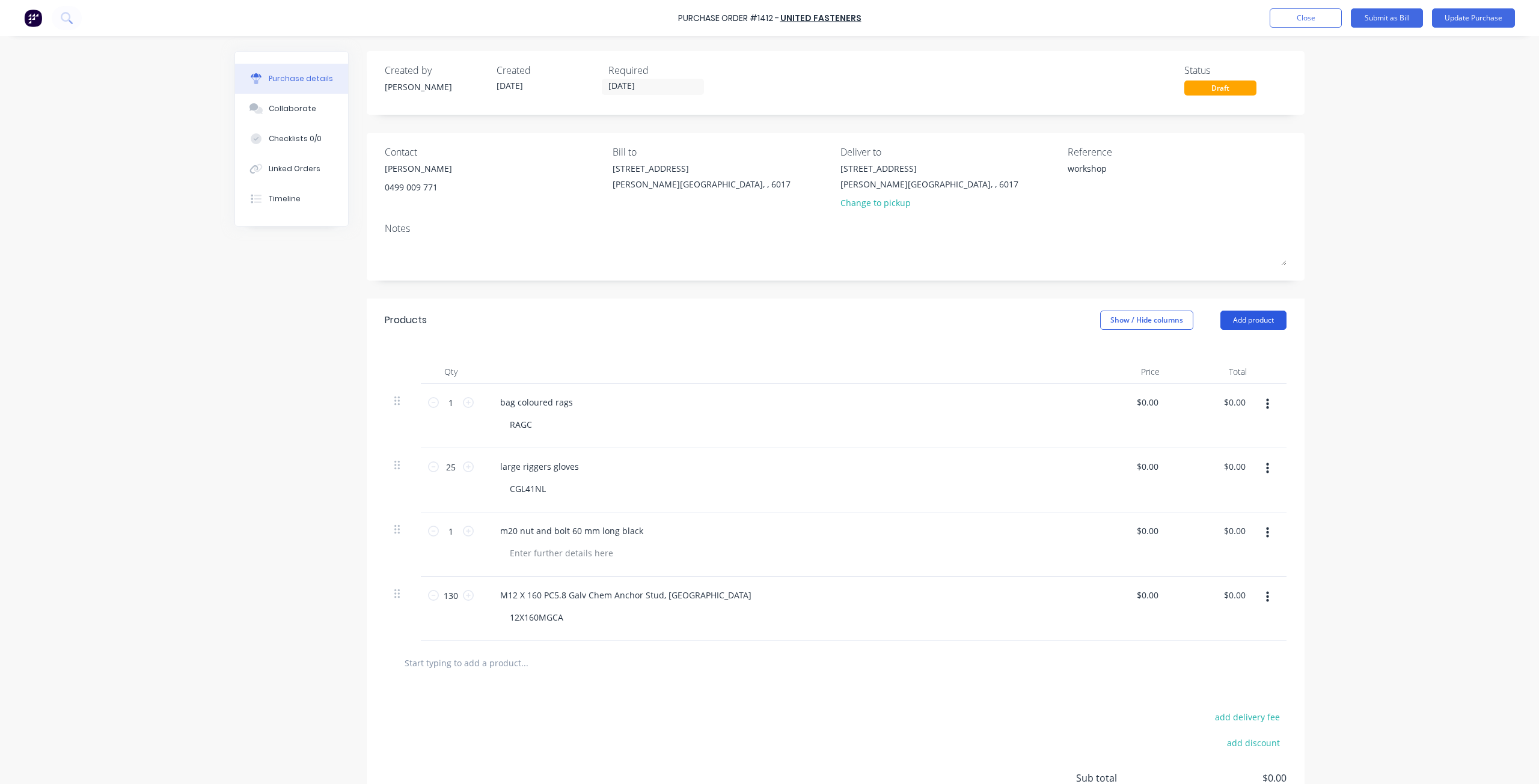
click at [1245, 319] on button "Add product" at bounding box center [1253, 320] width 66 height 19
click at [1205, 378] on div "Basic product" at bounding box center [1229, 375] width 92 height 18
type textarea "x"
paste div
click at [519, 681] on div at bounding box center [561, 681] width 123 height 18
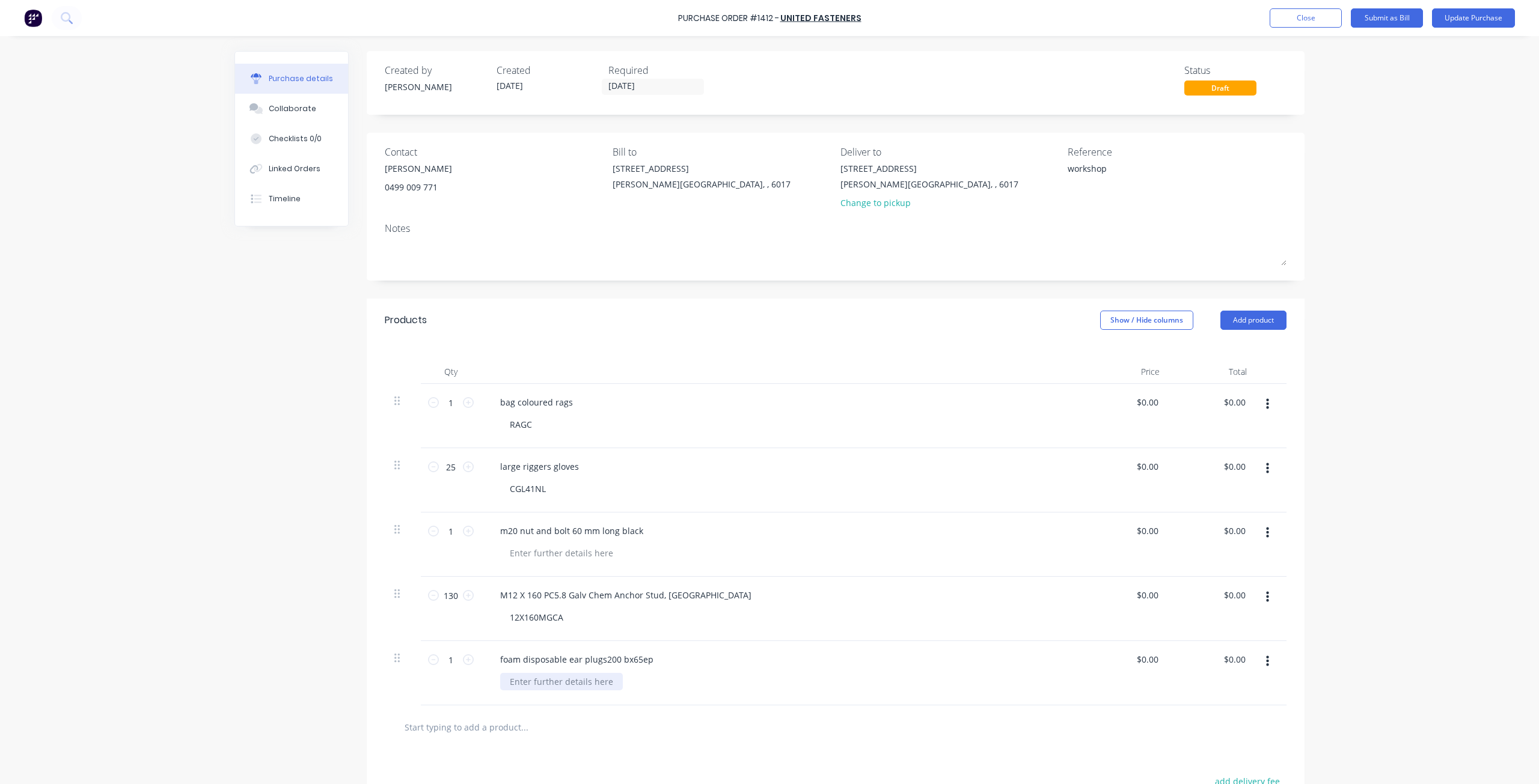
type textarea "x"
paste div
click at [1472, 19] on button "Update Purchase" at bounding box center [1473, 18] width 83 height 19
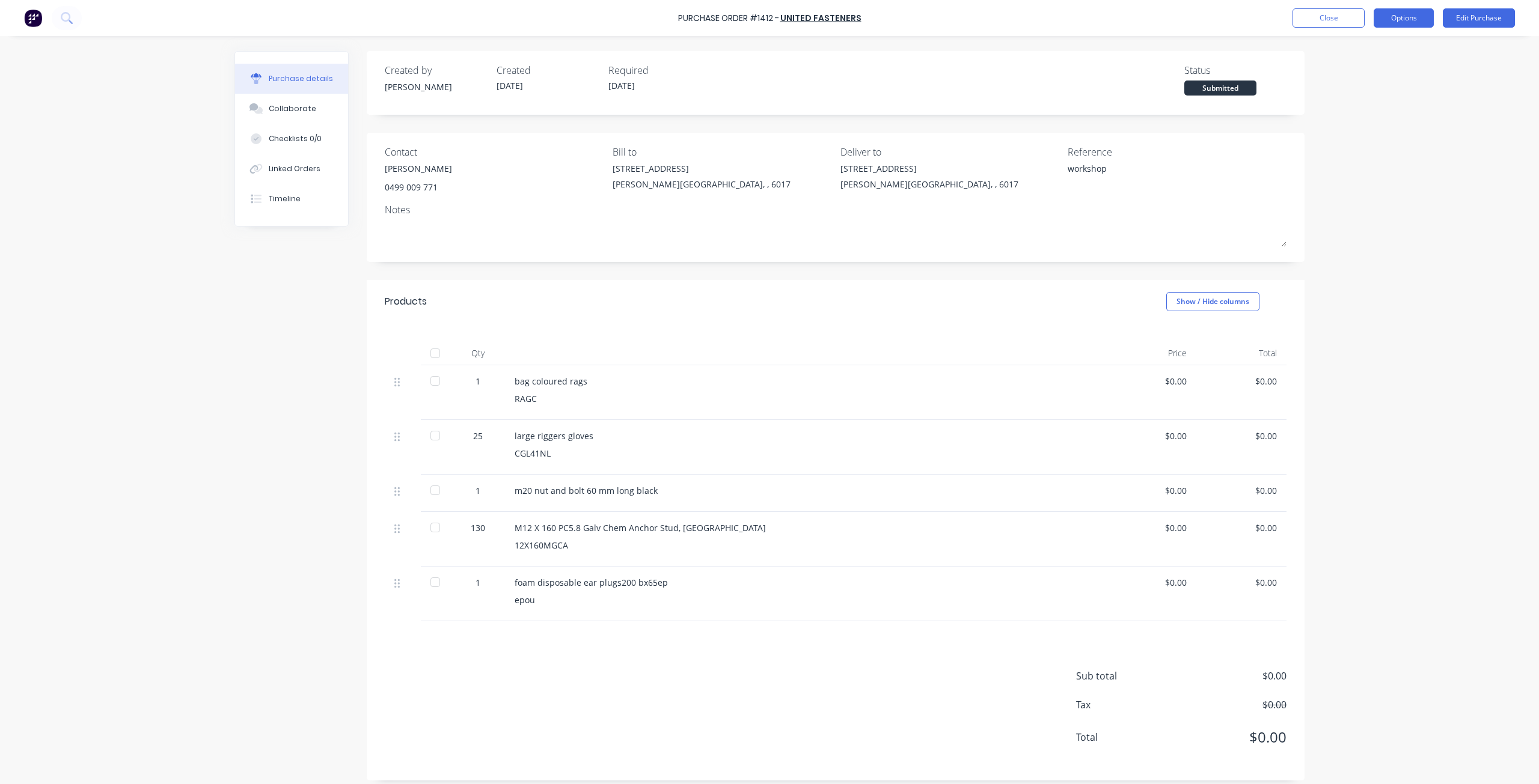
click at [1408, 18] on button "Options" at bounding box center [1403, 18] width 60 height 19
click at [1363, 45] on div "Print / Email" at bounding box center [1376, 49] width 92 height 18
click at [1352, 97] on div "Without pricing" at bounding box center [1376, 97] width 92 height 18
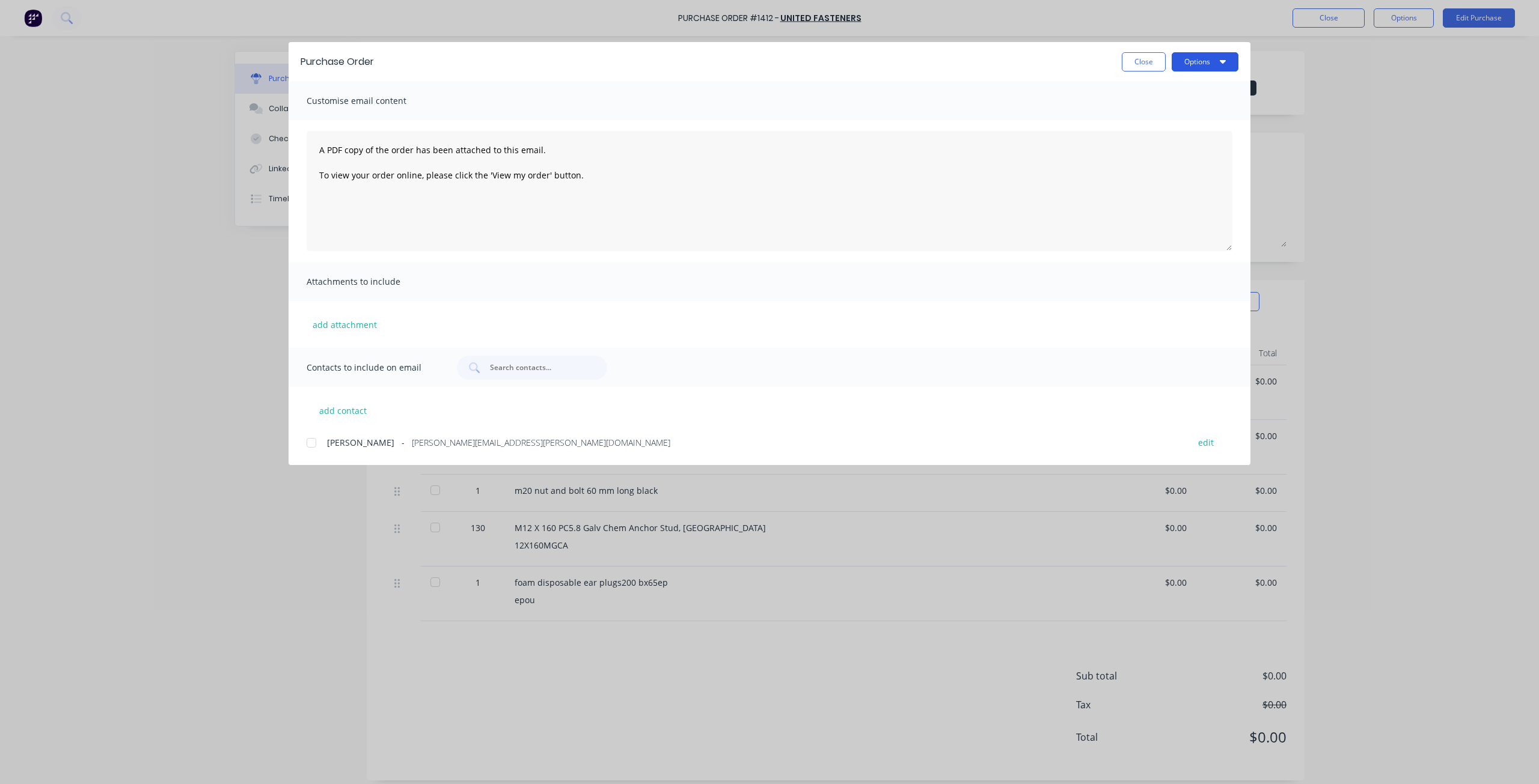
click at [1192, 62] on button "Options" at bounding box center [1205, 62] width 66 height 19
click at [310, 443] on div at bounding box center [311, 443] width 24 height 24
click at [1197, 60] on button "Options" at bounding box center [1205, 62] width 66 height 19
click at [1153, 138] on div "Email" at bounding box center [1181, 140] width 92 height 18
click at [1140, 65] on button "Close" at bounding box center [1143, 62] width 44 height 19
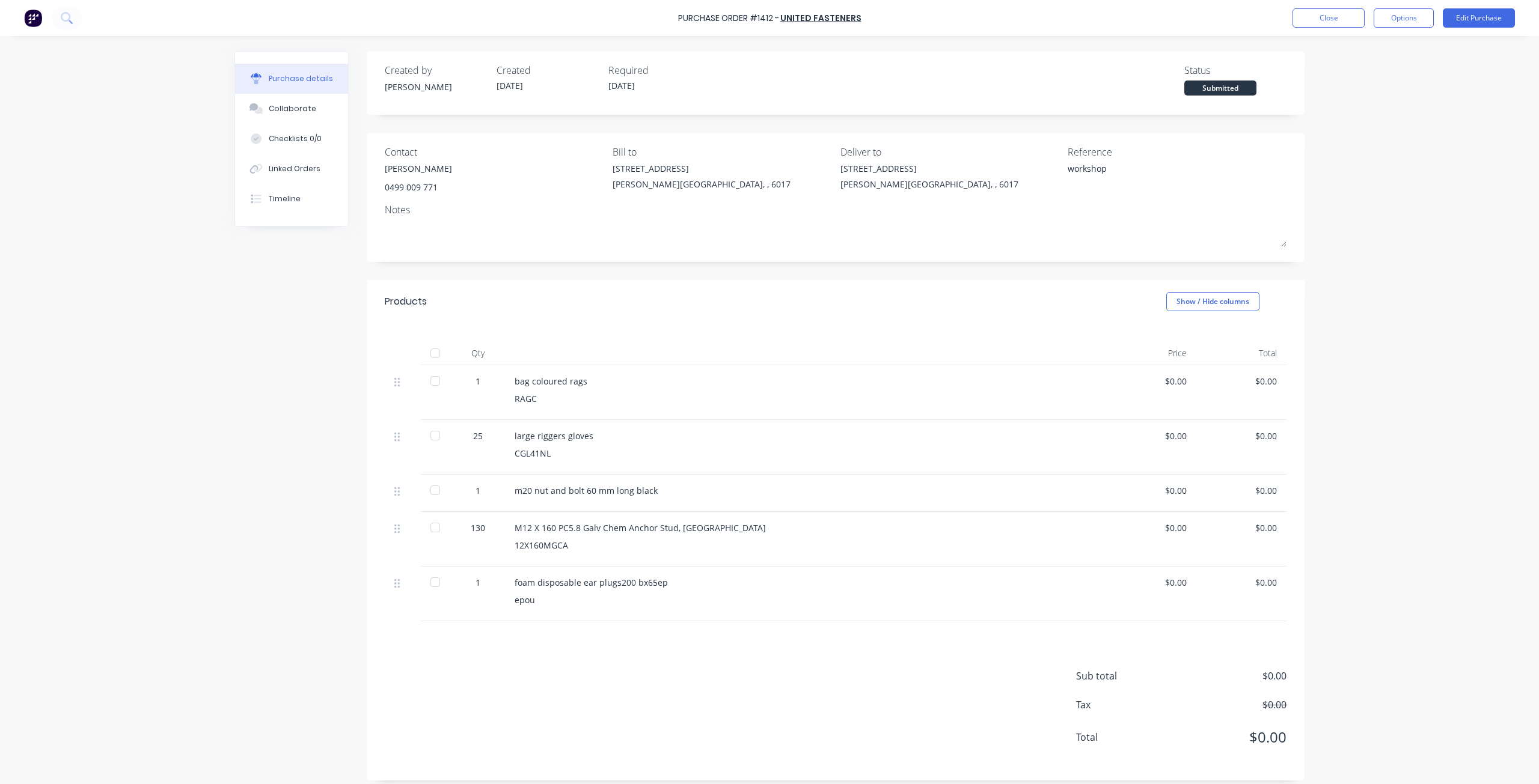
type textarea "x"
